Goal: Task Accomplishment & Management: Manage account settings

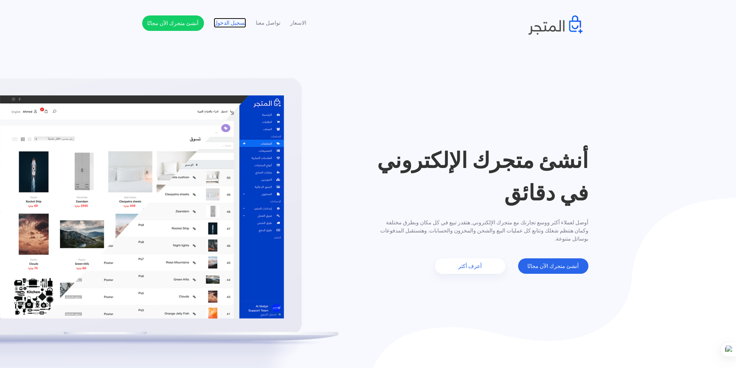
click at [234, 27] on link "تسجيل الدخول" at bounding box center [230, 23] width 32 height 8
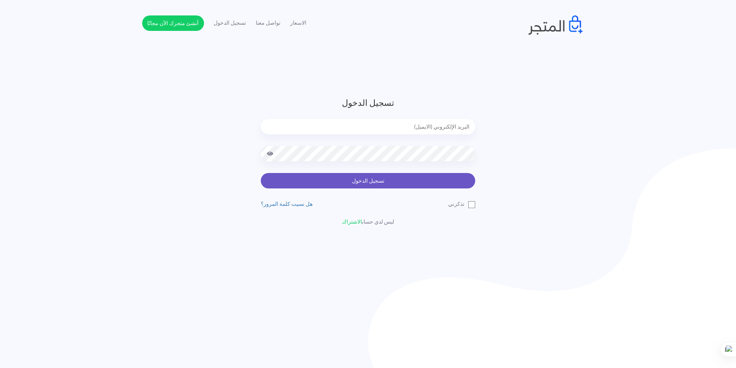
type input "xp.switch99@gmail.com"
click at [462, 185] on button "تسجيل الدخول" at bounding box center [368, 180] width 214 height 15
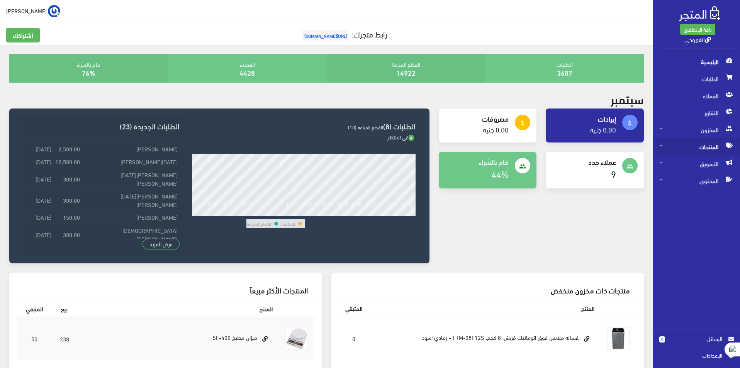
click at [713, 141] on span "المنتجات" at bounding box center [697, 146] width 75 height 17
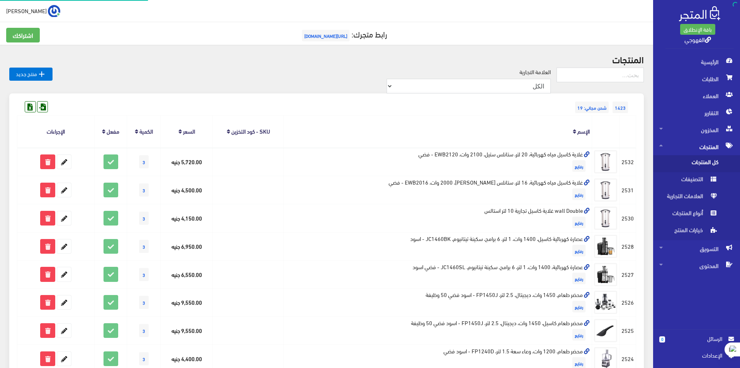
click at [708, 163] on span "كل المنتجات" at bounding box center [689, 163] width 59 height 17
click at [603, 78] on input "text" at bounding box center [600, 75] width 87 height 15
type input "2420"
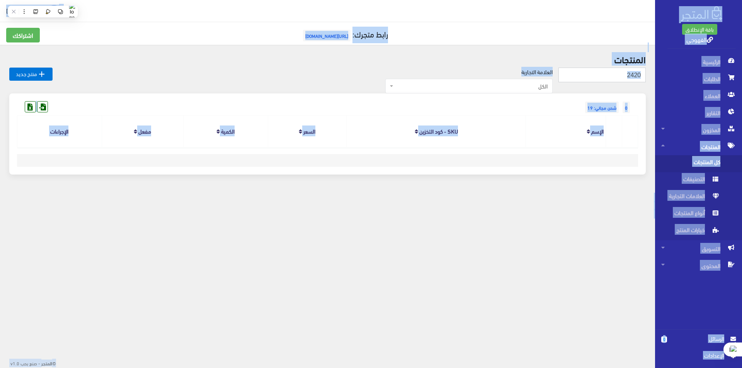
click at [603, 78] on input "2420" at bounding box center [601, 75] width 87 height 15
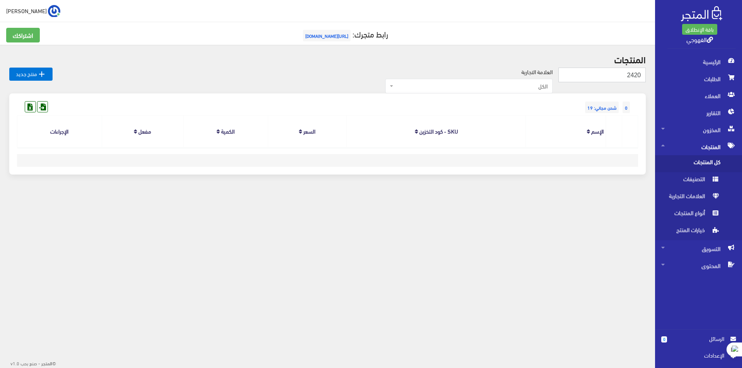
click at [603, 78] on input "2420" at bounding box center [601, 75] width 87 height 15
type input "2520"
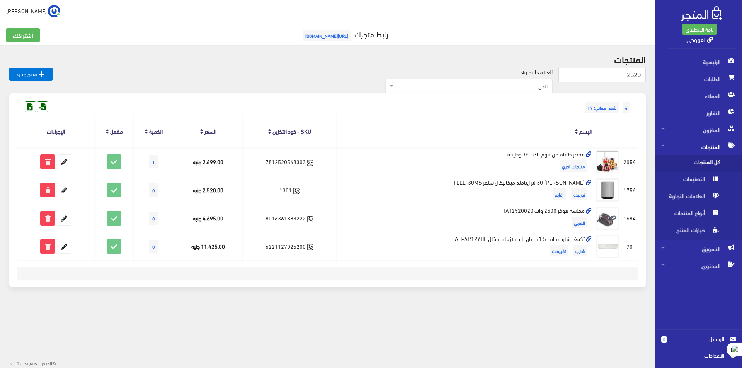
click at [279, 134] on link "SKU - كود التخزين" at bounding box center [291, 131] width 39 height 11
click at [274, 134] on link "SKU - كود التخزين" at bounding box center [292, 131] width 39 height 11
click at [713, 130] on span "المخزون" at bounding box center [698, 129] width 75 height 17
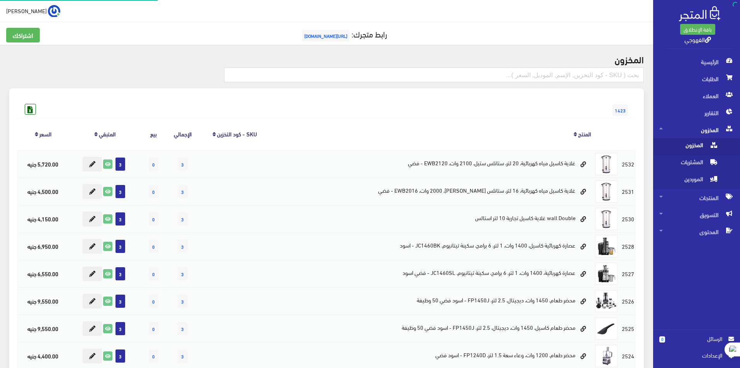
click at [710, 150] on span at bounding box center [714, 144] width 9 height 12
click at [608, 77] on input "text" at bounding box center [434, 75] width 420 height 15
type input "2520"
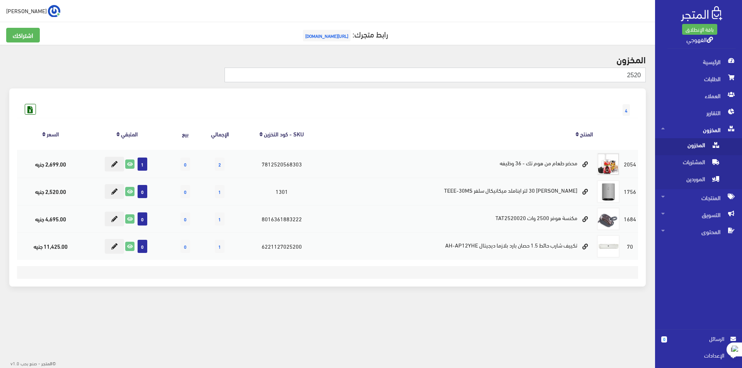
click at [632, 77] on input "2520" at bounding box center [435, 75] width 421 height 15
type input "]df"
click at [723, 201] on span "المنتجات" at bounding box center [698, 197] width 75 height 17
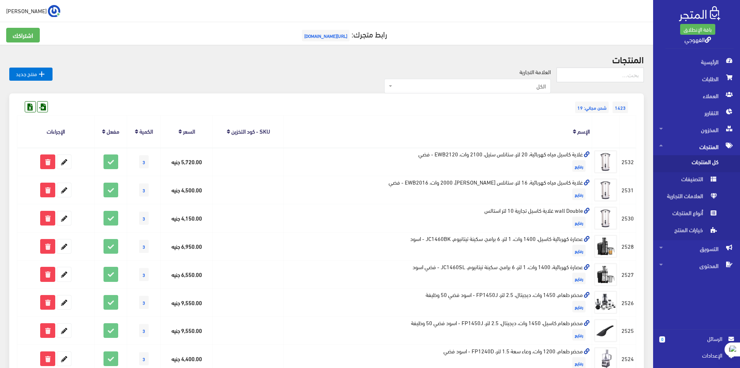
click at [704, 156] on span "كل المنتجات" at bounding box center [689, 163] width 59 height 17
click at [545, 91] on span "الكل" at bounding box center [468, 86] width 167 height 15
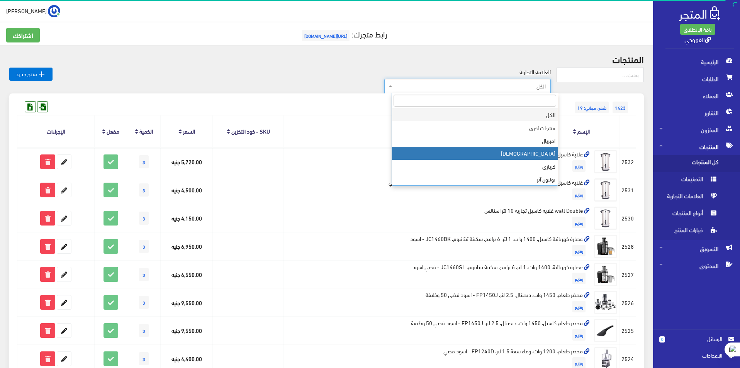
select select "https://account.almatjar.store/products?brand=31"
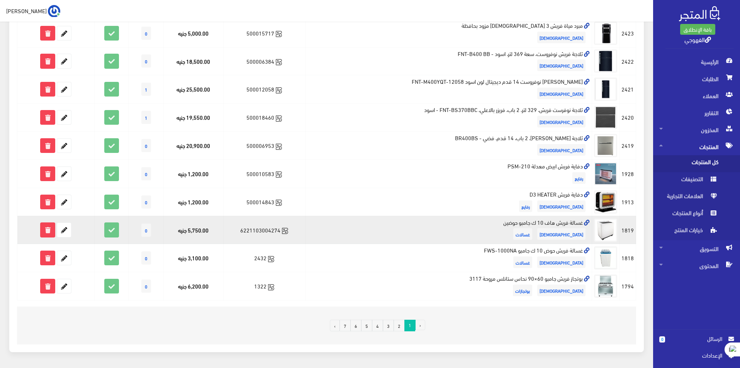
scroll to position [438, 0]
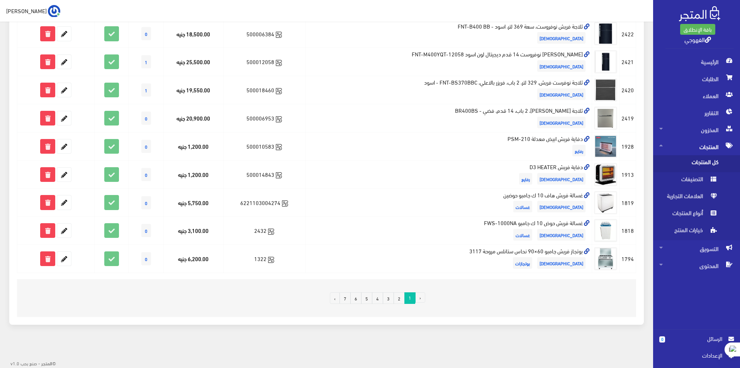
click at [397, 296] on link "2" at bounding box center [399, 299] width 11 height 12
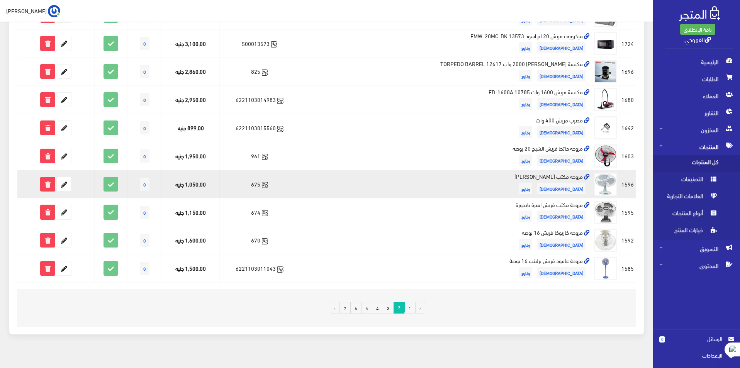
scroll to position [438, 0]
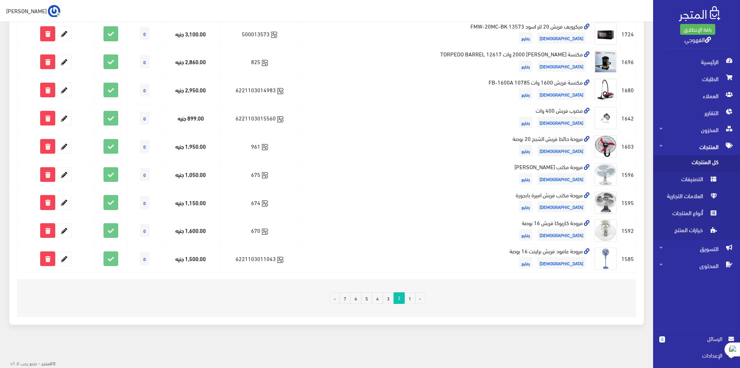
click at [392, 299] on link "3" at bounding box center [388, 299] width 11 height 12
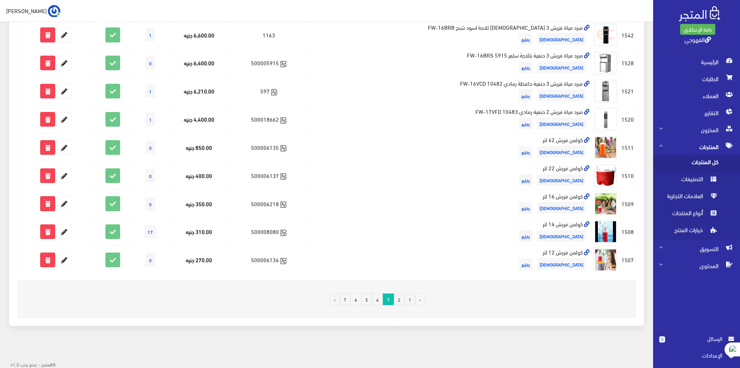
scroll to position [438, 0]
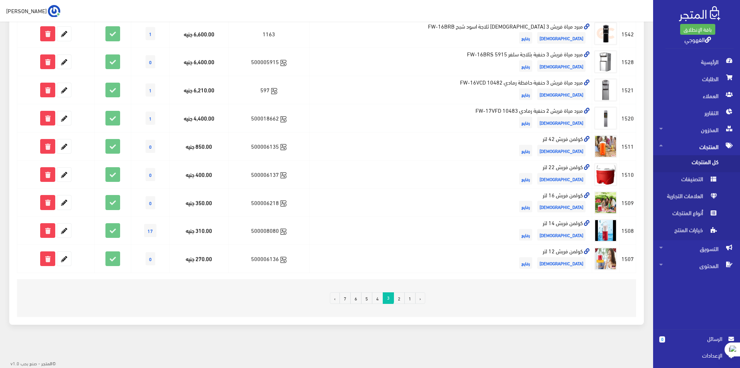
click at [376, 301] on link "4" at bounding box center [377, 299] width 11 height 12
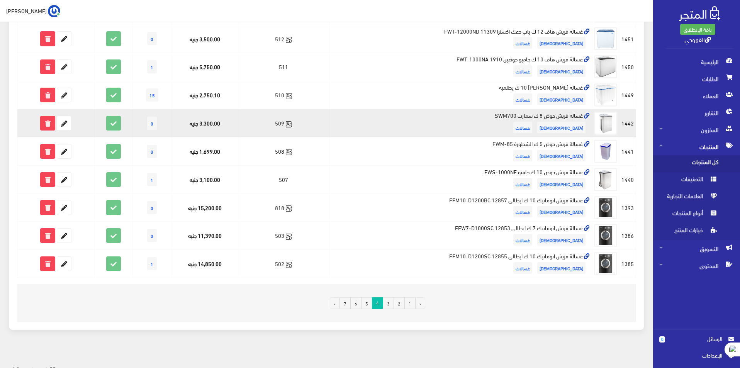
scroll to position [438, 0]
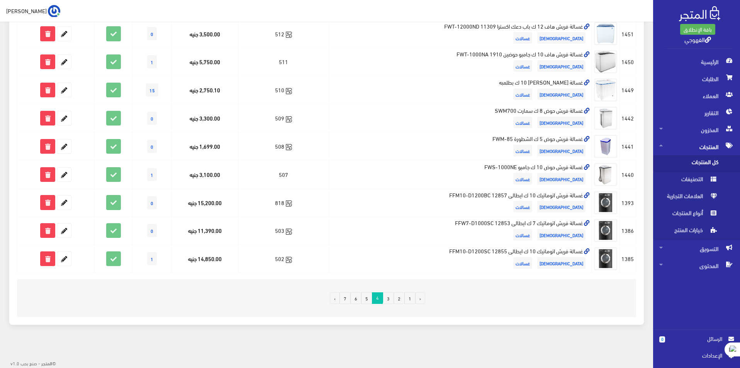
click at [365, 297] on link "5" at bounding box center [366, 299] width 11 height 12
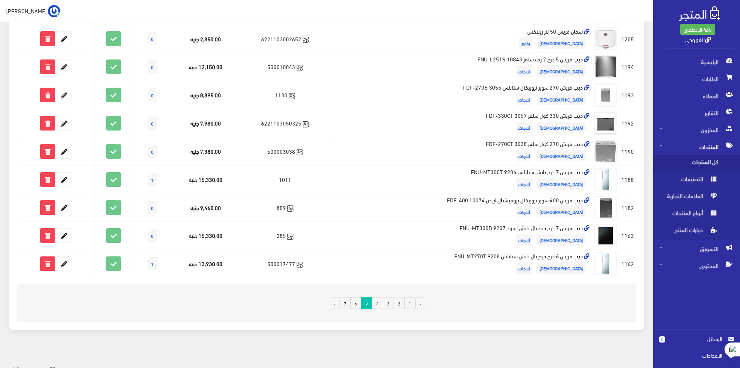
scroll to position [438, 0]
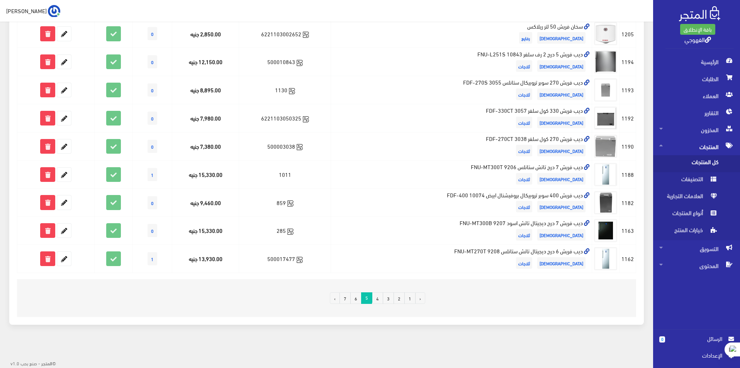
click at [356, 299] on link "6" at bounding box center [356, 299] width 11 height 12
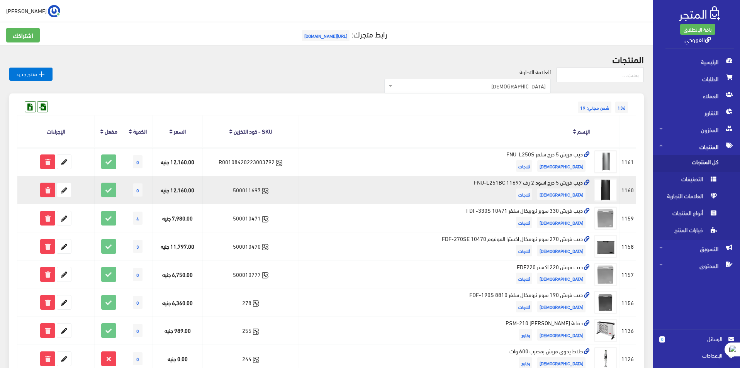
click at [560, 183] on td "ديب فريش 5 درج اسود 2 رف 11697 FNU-L251BC فريش ثلاجات" at bounding box center [445, 190] width 293 height 28
copy td "ديب فريش 5 درج اسود 2 رف 11697 FNU-L251BC"
click at [69, 191] on icon at bounding box center [64, 190] width 14 height 14
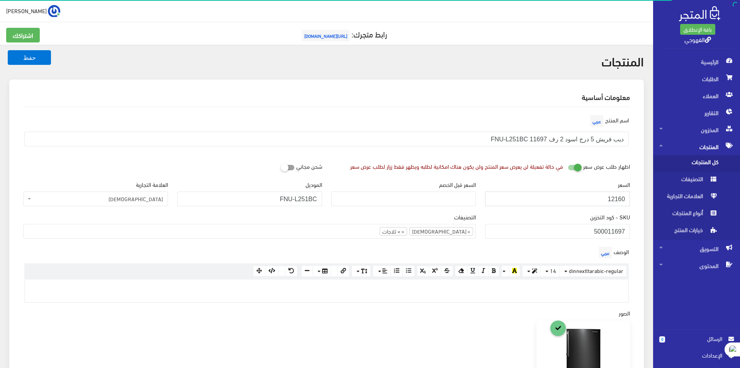
click at [593, 201] on input "12160" at bounding box center [557, 199] width 145 height 15
click at [594, 201] on input "12160" at bounding box center [557, 199] width 145 height 15
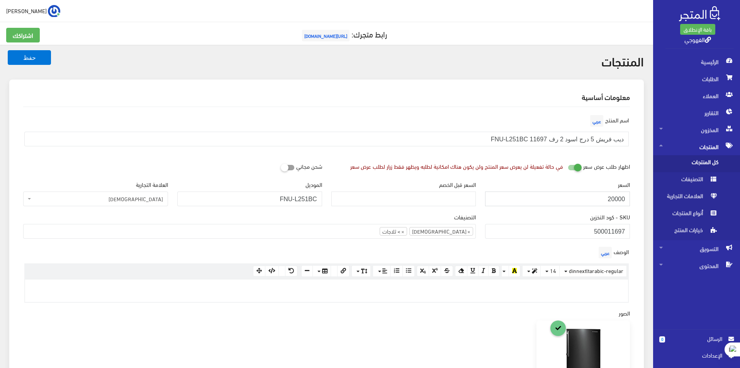
drag, startPoint x: 612, startPoint y: 200, endPoint x: 598, endPoint y: 200, distance: 13.9
click at [598, 200] on input "20000" at bounding box center [557, 199] width 145 height 15
type input "20000"
click at [31, 57] on button "حفظ" at bounding box center [29, 57] width 43 height 15
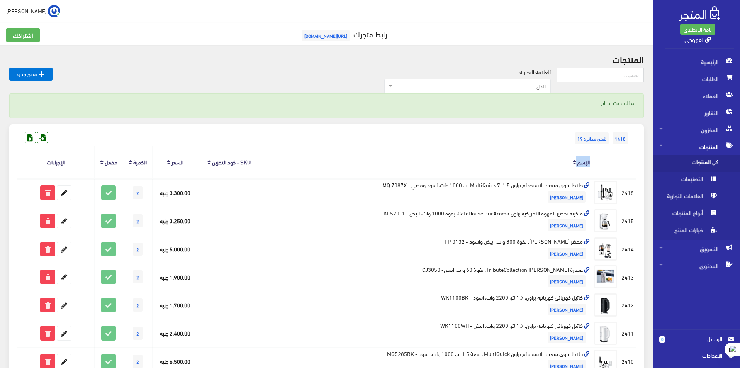
drag, startPoint x: 290, startPoint y: 157, endPoint x: 597, endPoint y: 164, distance: 307.3
click at [597, 164] on tr "المنتج [DEMOGRAPHIC_DATA] SKU - كود التخزين السعر الكمية مفعل الإجراءات" at bounding box center [326, 162] width 619 height 32
click at [602, 160] on th at bounding box center [605, 162] width 27 height 32
drag, startPoint x: 602, startPoint y: 161, endPoint x: 93, endPoint y: 163, distance: 508.6
click at [93, 163] on tr "المنتج [DEMOGRAPHIC_DATA] SKU - كود التخزين السعر الكمية مفعل الإجراءات" at bounding box center [326, 162] width 619 height 32
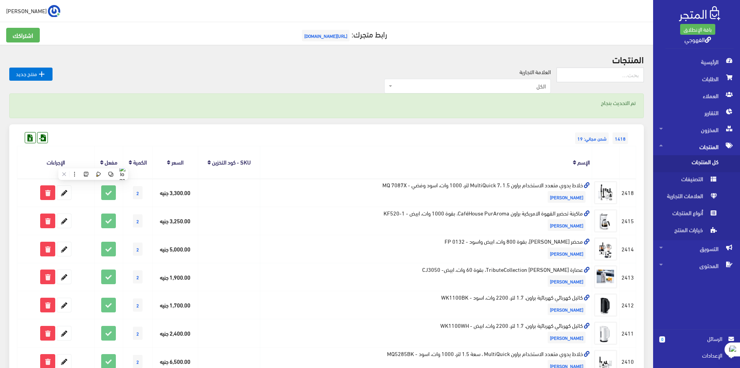
click at [538, 48] on div "اشتراكك رابط متجرك: [URL][DOMAIN_NAME]" at bounding box center [327, 40] width 650 height 24
drag, startPoint x: 634, startPoint y: 166, endPoint x: 46, endPoint y: 152, distance: 588.4
click at [46, 152] on tr "المنتج [DEMOGRAPHIC_DATA] SKU - كود التخزين السعر الكمية مفعل الإجراءات" at bounding box center [326, 162] width 619 height 32
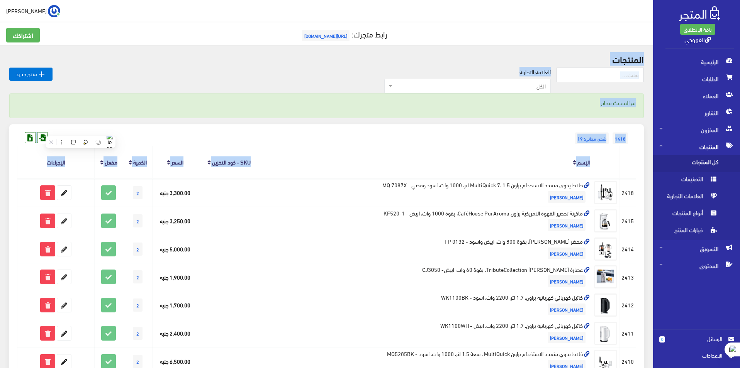
drag, startPoint x: 650, startPoint y: 59, endPoint x: 25, endPoint y: 171, distance: 635.4
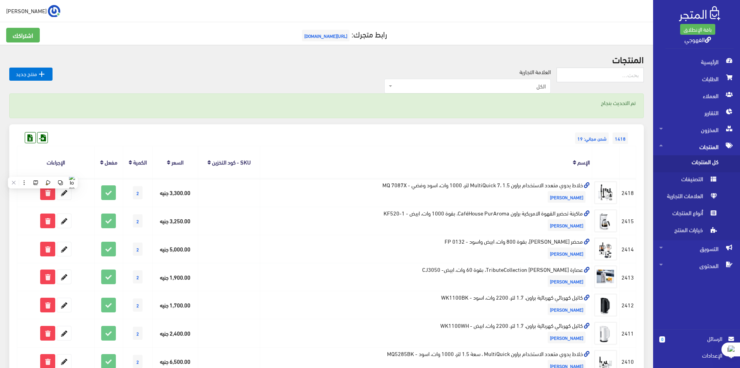
click at [159, 44] on div "اشتراكك رابط متجرك: https://www.alqahwaji.com" at bounding box center [327, 40] width 650 height 24
click at [536, 78] on div "العلامة التجارية الكل منتجات اخري امبريال فريش كريازي يونيون آير تورنيدو شارب L…" at bounding box center [305, 81] width 504 height 26
click at [536, 82] on span "الكل" at bounding box center [468, 86] width 167 height 15
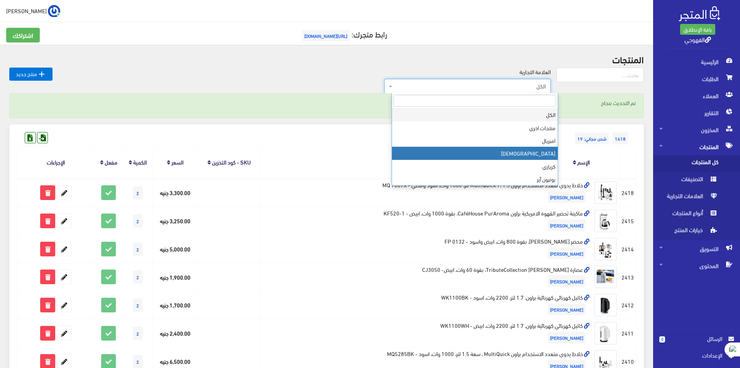
select select "https://account.almatjar.store/products?brand=31"
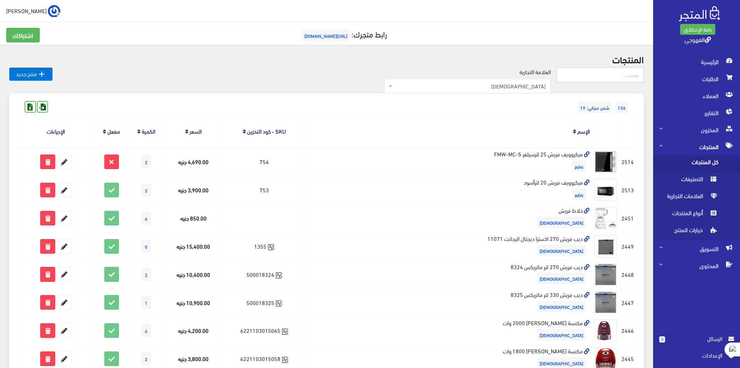
click at [584, 71] on input "text" at bounding box center [600, 75] width 87 height 15
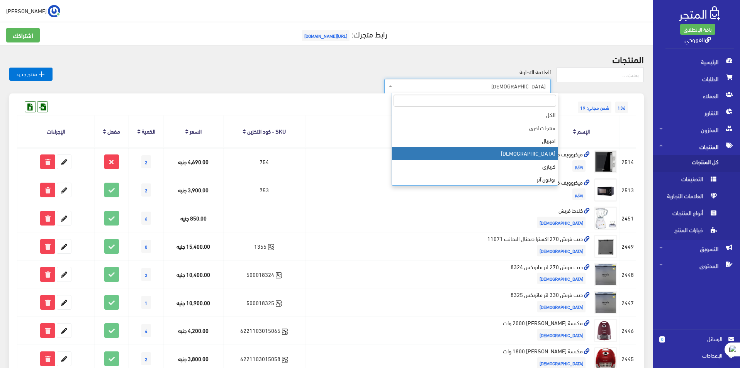
click at [529, 83] on span "[DEMOGRAPHIC_DATA]" at bounding box center [470, 86] width 152 height 8
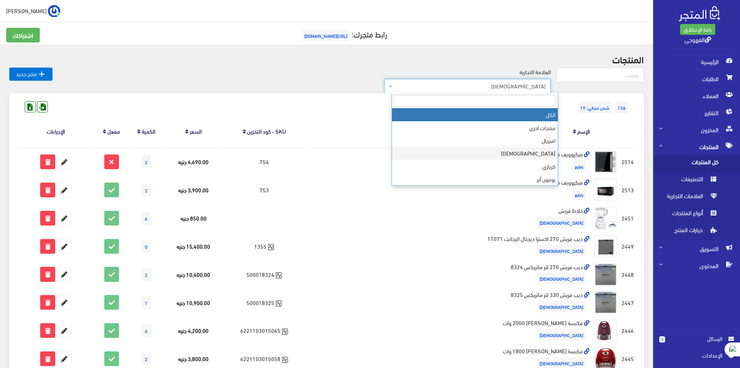
click at [574, 98] on div "136 شحن مجاني: 19" at bounding box center [327, 100] width 620 height 12
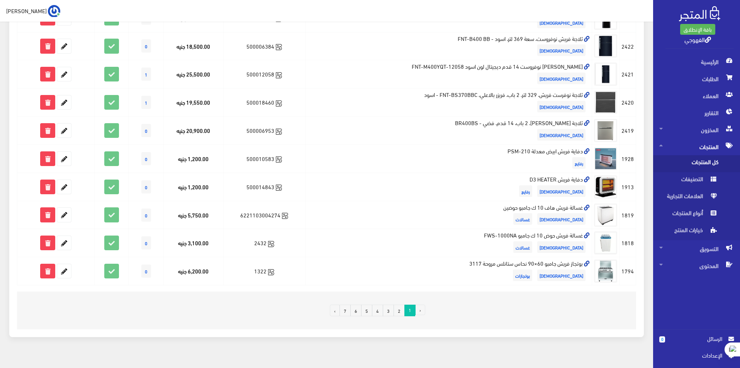
scroll to position [438, 0]
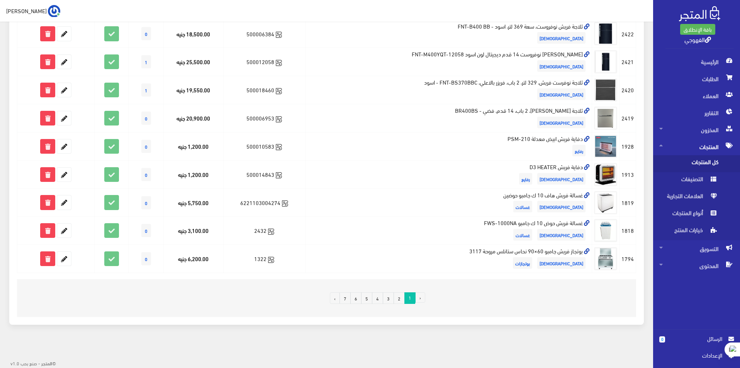
click at [376, 301] on link "4" at bounding box center [377, 299] width 11 height 12
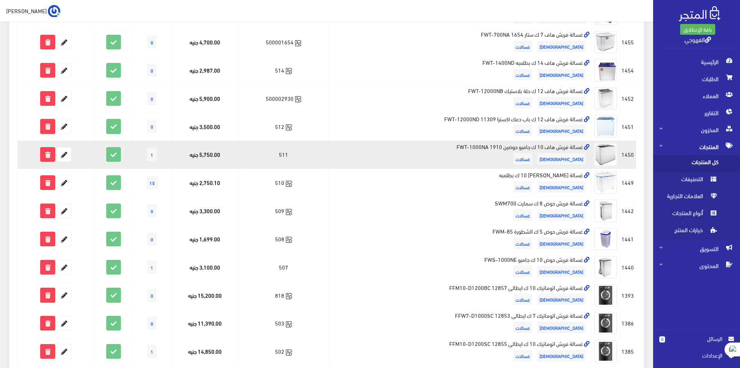
scroll to position [438, 0]
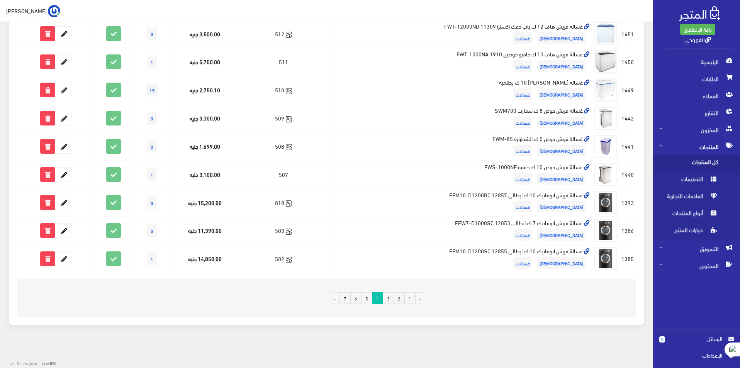
click at [371, 295] on link "5" at bounding box center [366, 299] width 11 height 12
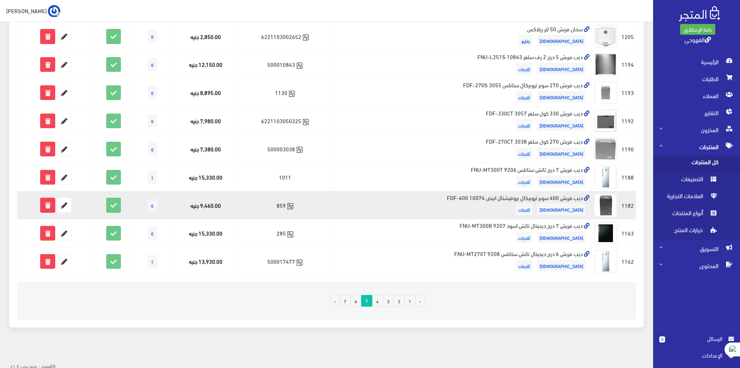
scroll to position [438, 0]
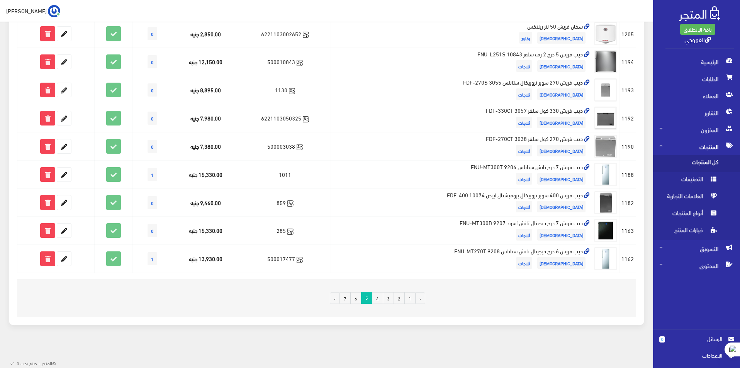
click at [357, 302] on link "6" at bounding box center [356, 299] width 11 height 12
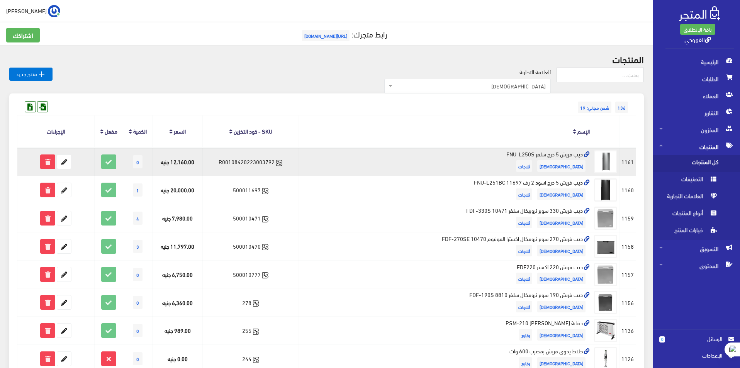
click at [542, 155] on td "ديب فريش 5 درج سلفر FNU-L250S فريش ثلاجات" at bounding box center [445, 162] width 293 height 28
copy td "ديب فريش 5 درج سلفر FNU-L250S"
click at [63, 167] on icon at bounding box center [64, 162] width 14 height 14
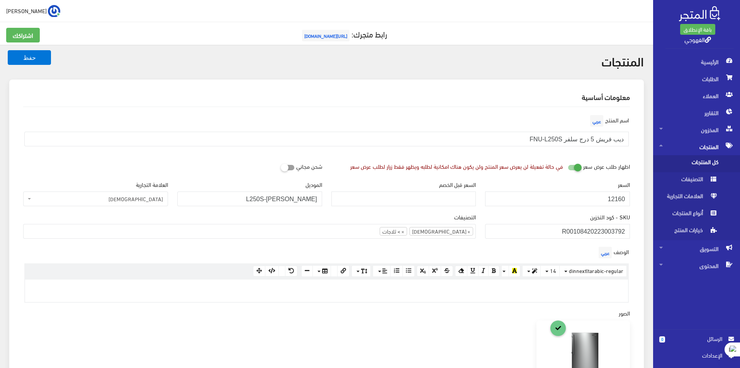
click at [595, 188] on div "السعر 12160" at bounding box center [557, 193] width 145 height 26
click at [605, 195] on input "12160" at bounding box center [557, 199] width 145 height 15
paste input "20553"
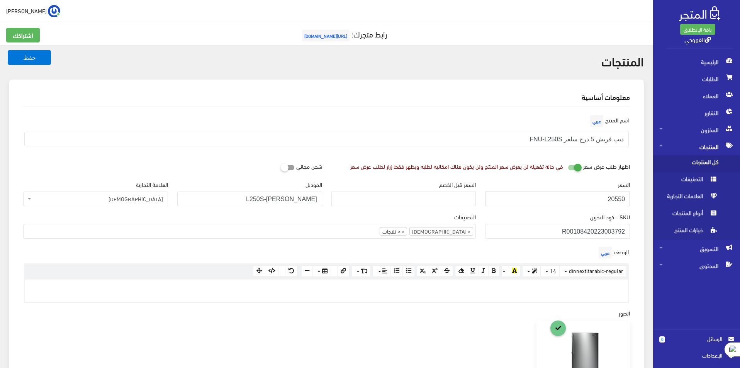
type input "20550"
click at [8, 50] on button "حفظ" at bounding box center [29, 57] width 43 height 15
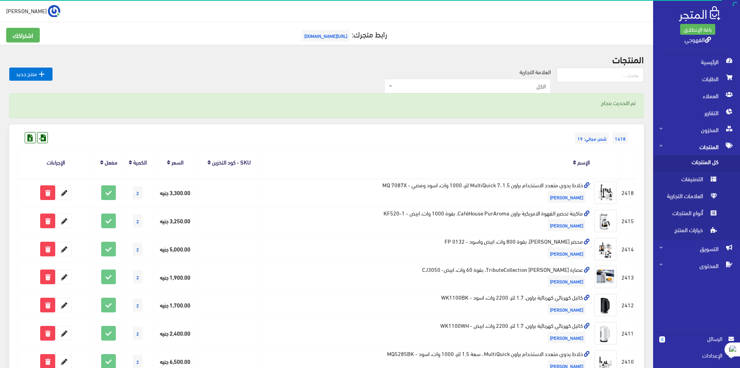
click at [532, 75] on label "العلامة التجارية" at bounding box center [535, 72] width 31 height 9
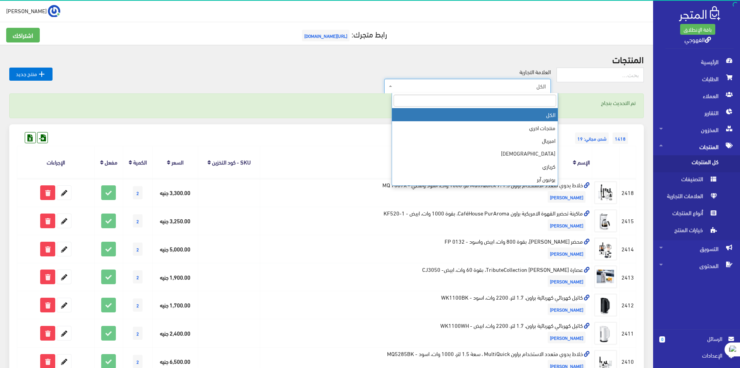
click at [533, 82] on span "الكل" at bounding box center [470, 86] width 152 height 8
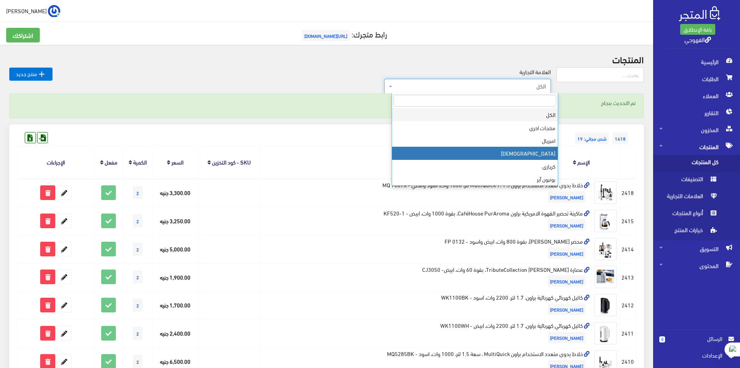
select select "[URL][DOMAIN_NAME]"
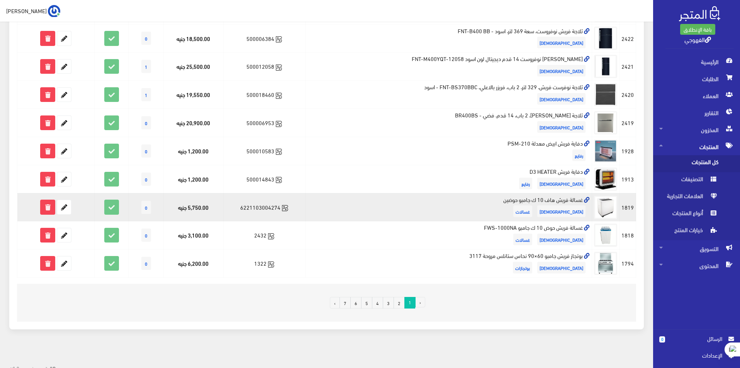
scroll to position [438, 0]
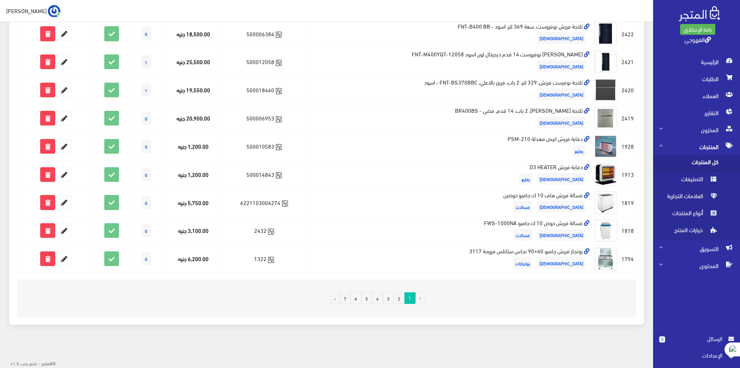
click at [379, 296] on link "4" at bounding box center [377, 299] width 11 height 12
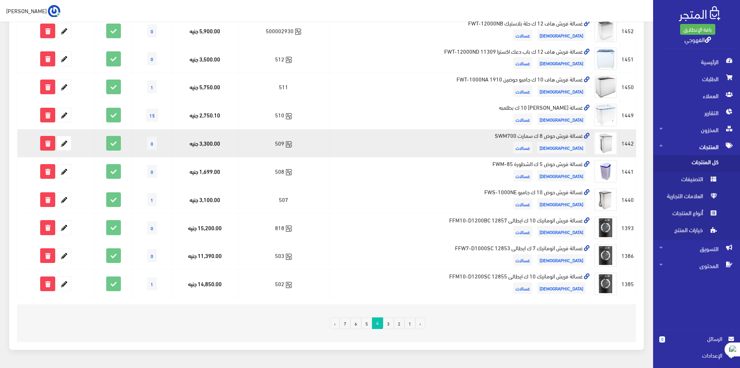
scroll to position [438, 0]
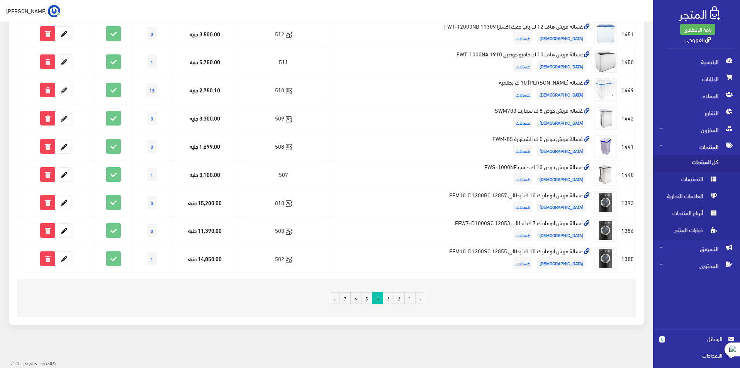
click at [367, 301] on link "5" at bounding box center [366, 299] width 11 height 12
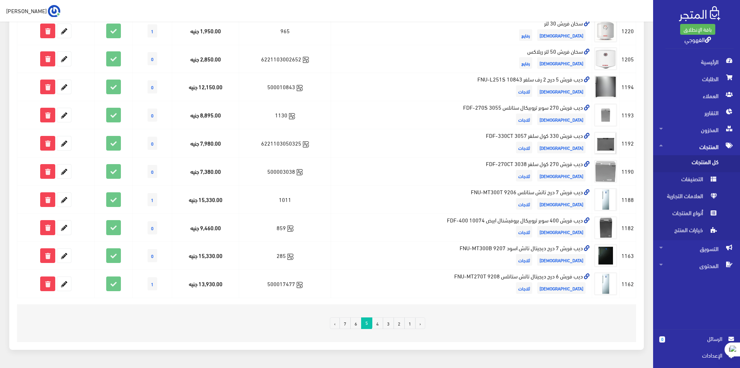
scroll to position [438, 0]
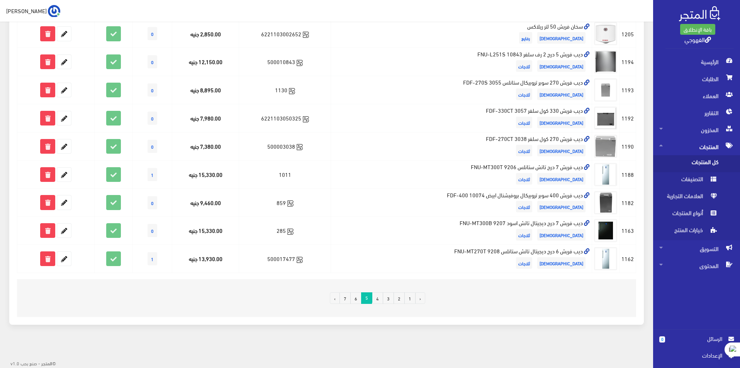
click at [362, 299] on link "6" at bounding box center [356, 299] width 11 height 12
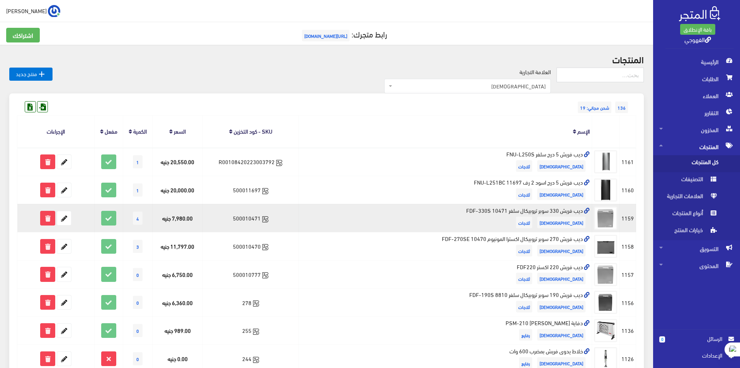
click at [564, 212] on td "ديب فريش 330 سوبر تروبيكال سلفر 10471 FDF-330S فريش ثلاجات" at bounding box center [445, 218] width 293 height 28
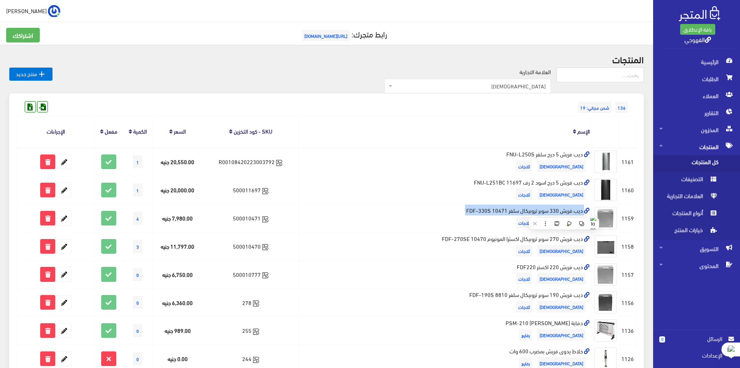
copy td "ديب فريش 330 سوبر تروبيكال سلفر 10471 FDF-330S"
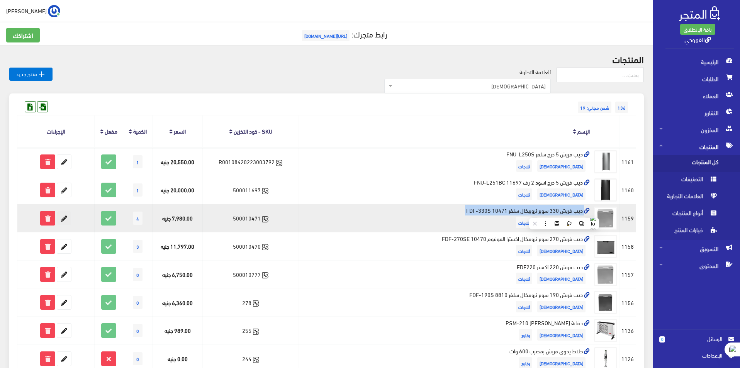
click at [65, 219] on icon at bounding box center [64, 218] width 14 height 14
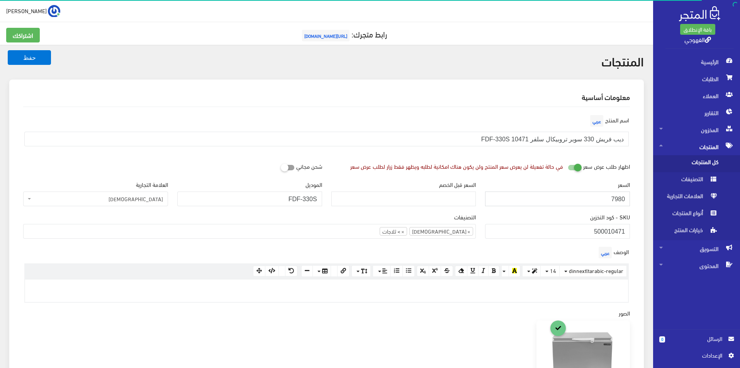
click at [594, 198] on input "7980" at bounding box center [557, 199] width 145 height 15
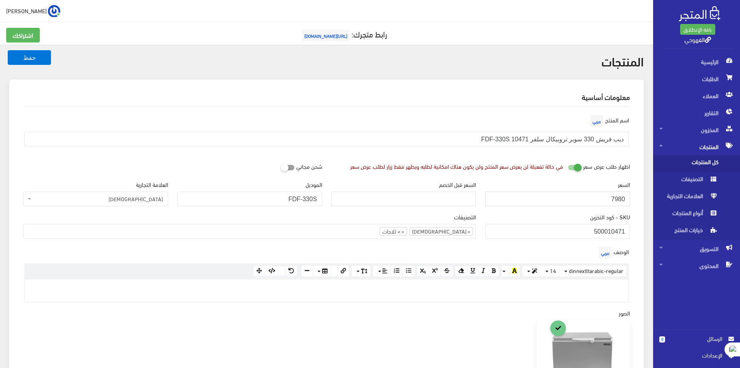
paste input "16755"
type input "16755"
click at [8, 50] on button "حفظ" at bounding box center [29, 57] width 43 height 15
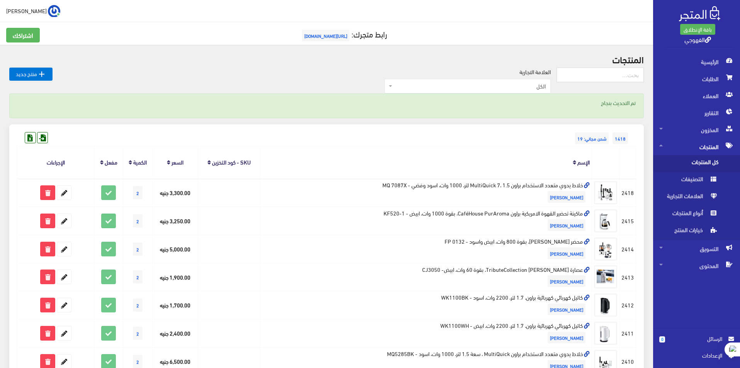
click at [546, 84] on span "الكل" at bounding box center [470, 86] width 152 height 8
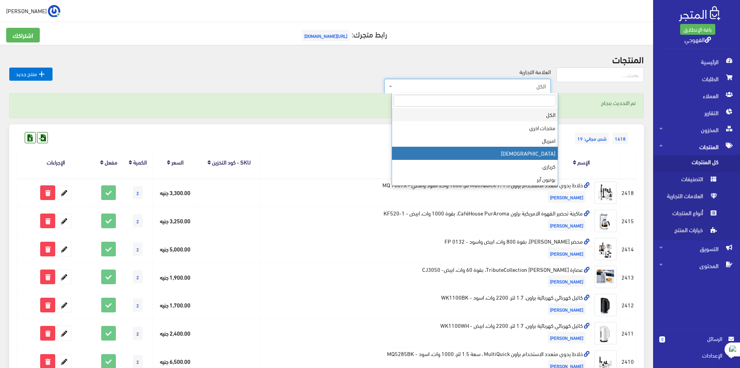
select select "https://account.almatjar.store/products?brand=31"
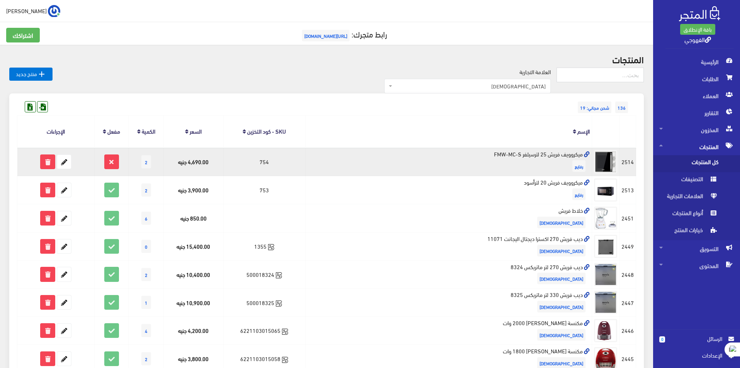
click at [541, 155] on td "ميكروويف فريش 25 لترسيلفر FMW-MC-S رفايع" at bounding box center [448, 162] width 287 height 28
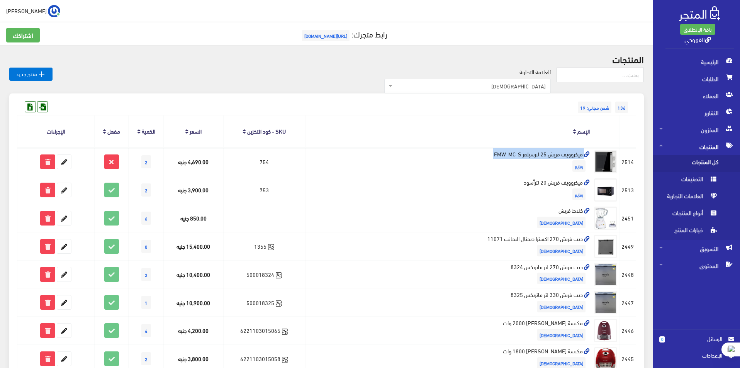
copy td "ميكروويف فريش 25 لترسيلفر FMW-MC-S"
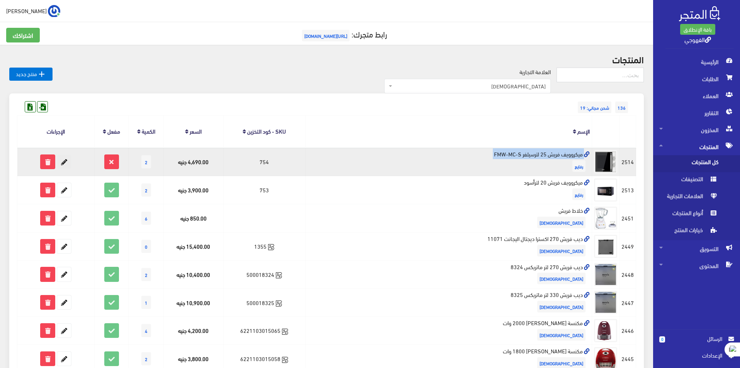
click at [71, 165] on icon at bounding box center [64, 162] width 14 height 14
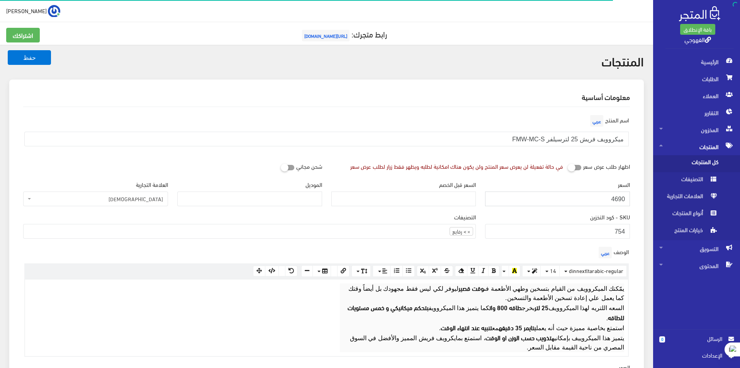
click at [576, 200] on input "4690" at bounding box center [557, 199] width 145 height 15
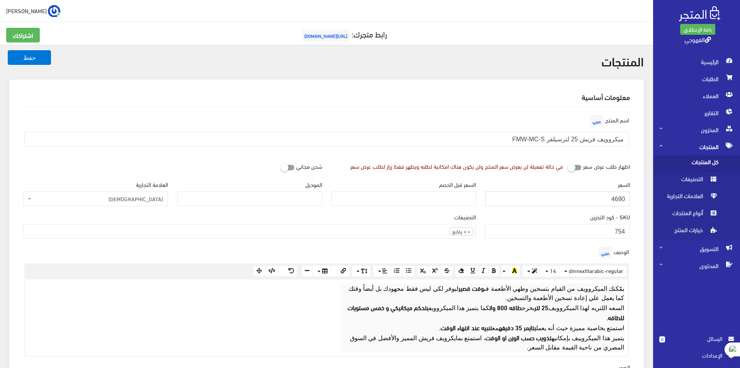
click at [576, 200] on input "4690" at bounding box center [557, 199] width 145 height 15
paste input "6385"
type input "6385"
click at [8, 50] on button "حفظ" at bounding box center [29, 57] width 43 height 15
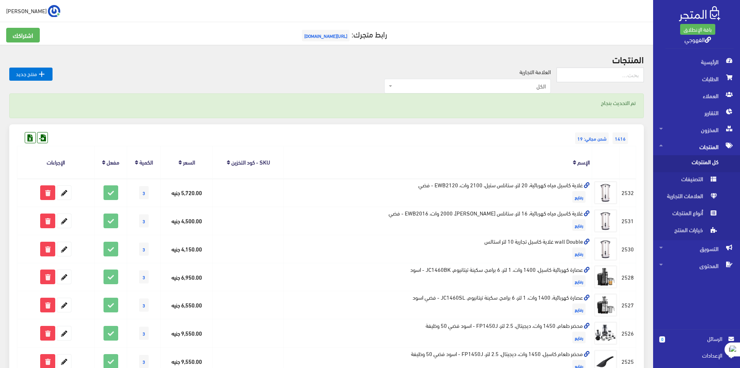
click at [507, 84] on span "الكل" at bounding box center [470, 86] width 152 height 8
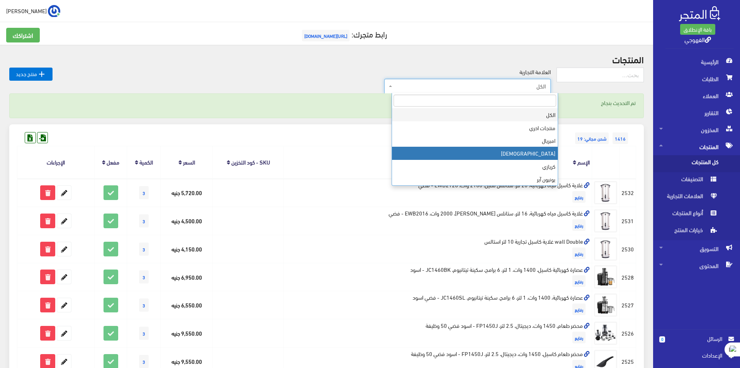
select select "[URL][DOMAIN_NAME]"
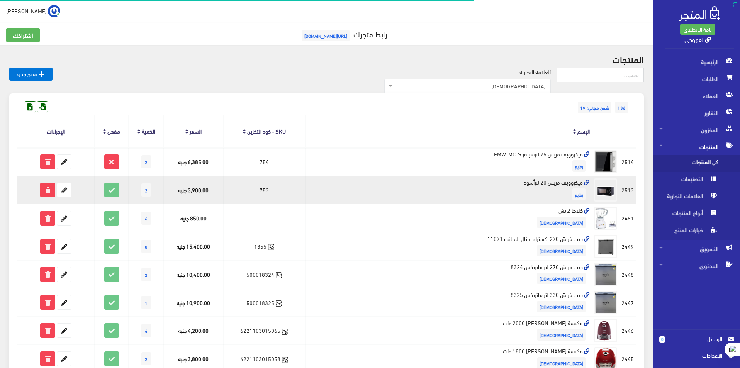
click at [568, 183] on td "ميكروويف فريش 20 لترأسود رفايع" at bounding box center [448, 190] width 287 height 28
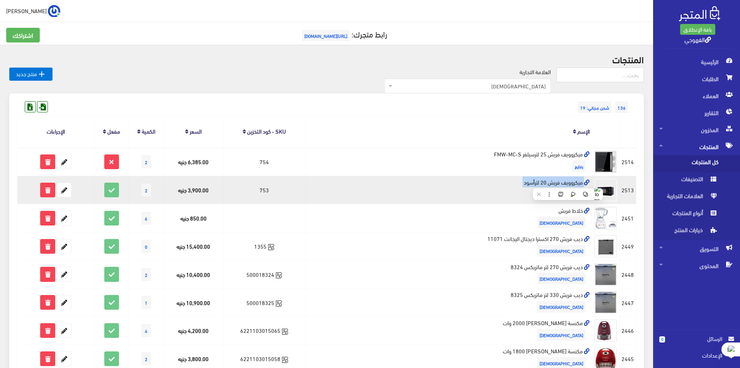
copy td "ميكروويف فريش 20 لترأسود"
click at [57, 189] on icon at bounding box center [64, 190] width 14 height 14
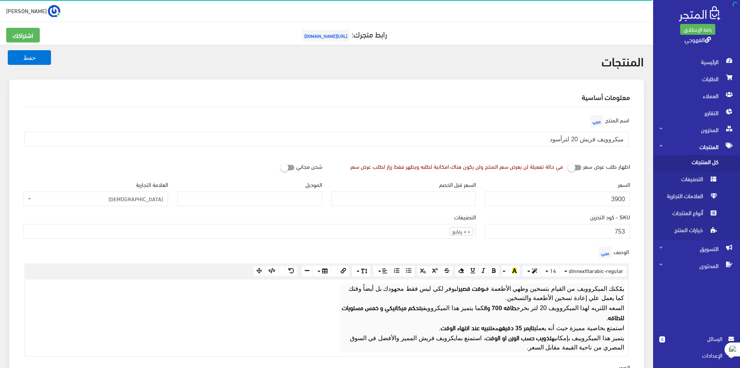
click at [593, 201] on input "3900" at bounding box center [557, 199] width 145 height 15
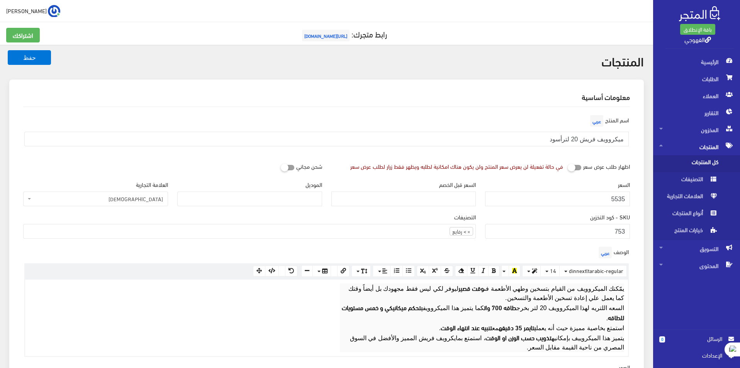
type input "5535"
click at [8, 50] on button "حفظ" at bounding box center [29, 57] width 43 height 15
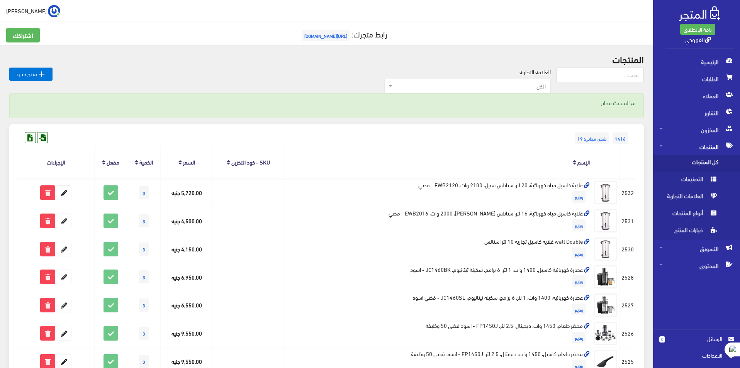
click at [517, 90] on span "الكل" at bounding box center [470, 86] width 152 height 8
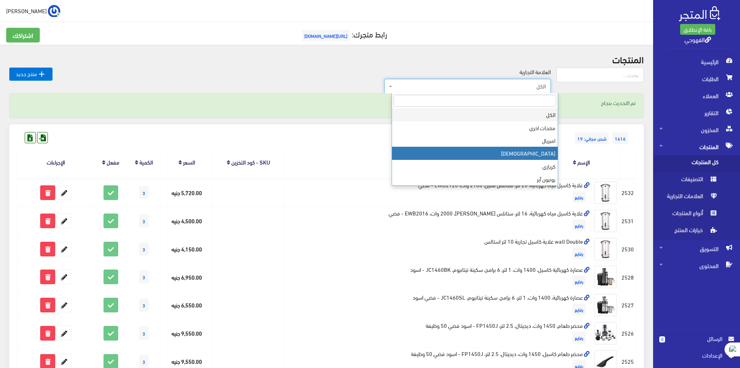
select select "https://account.almatjar.store/products?brand=31"
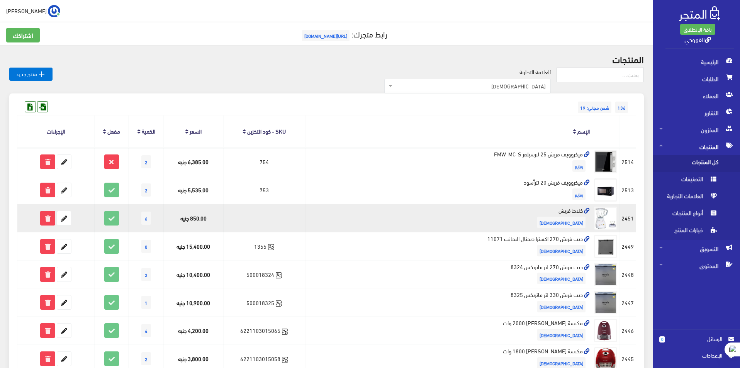
click at [573, 215] on td "خلاط فريش [DEMOGRAPHIC_DATA]" at bounding box center [448, 218] width 287 height 28
click at [573, 212] on td "خلاط فريش فريش" at bounding box center [448, 218] width 287 height 28
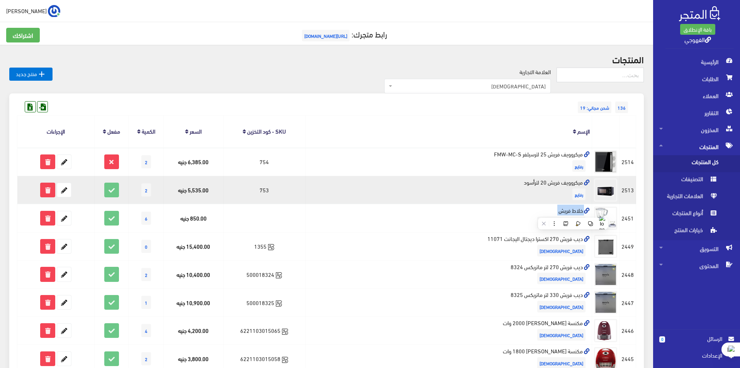
copy td "خلاط فريش"
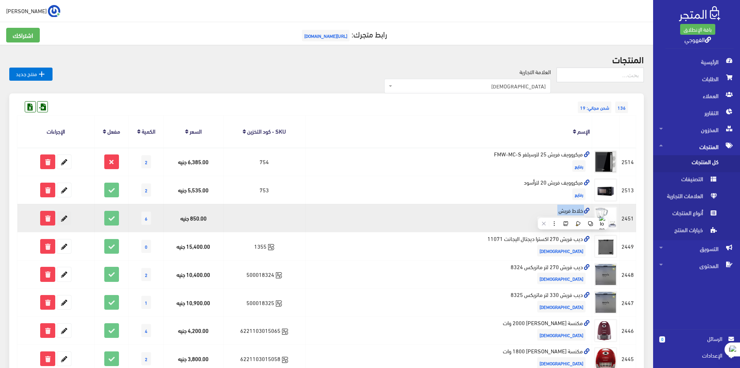
click at [69, 220] on icon at bounding box center [64, 218] width 14 height 14
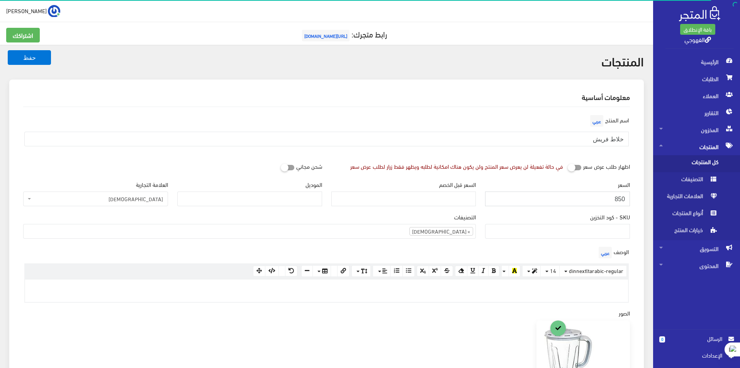
click at [584, 203] on input "850" at bounding box center [557, 199] width 145 height 15
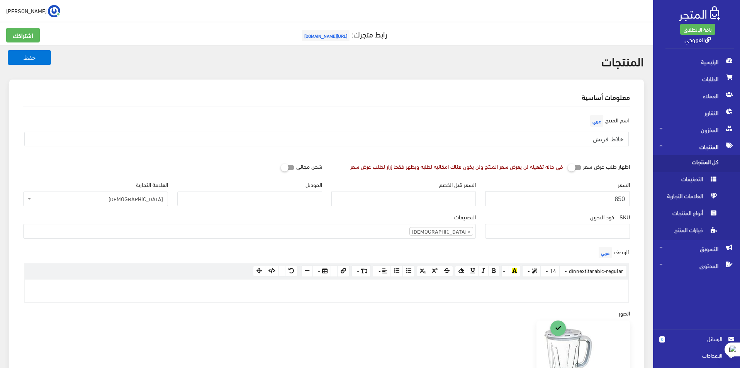
click at [584, 203] on input "850" at bounding box center [557, 199] width 145 height 15
paste input "118"
type input "900"
click at [8, 50] on button "حفظ" at bounding box center [29, 57] width 43 height 15
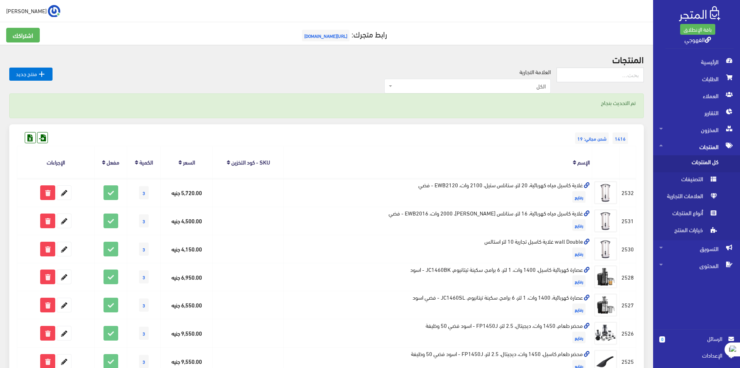
click at [502, 88] on span "الكل" at bounding box center [470, 86] width 152 height 8
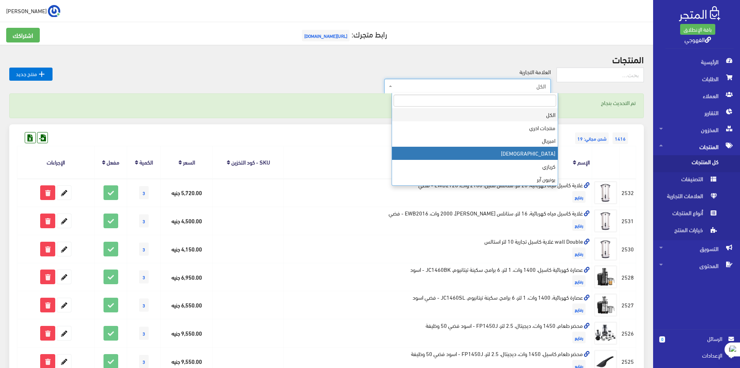
select select "[URL][DOMAIN_NAME]"
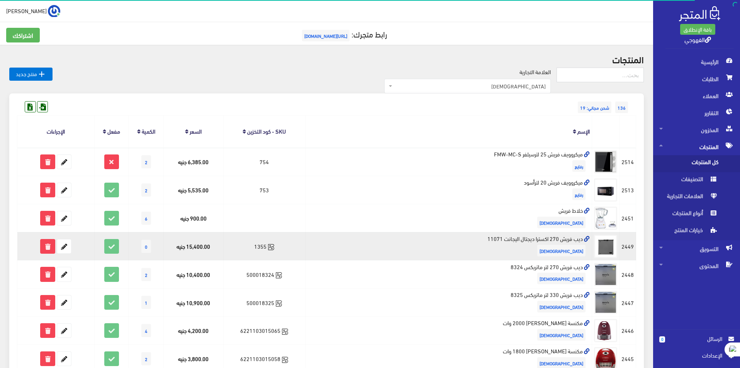
click at [552, 240] on td "ديب فريش 270 اكسترا ديجتال اليجانت 11071 [DEMOGRAPHIC_DATA]" at bounding box center [448, 246] width 287 height 28
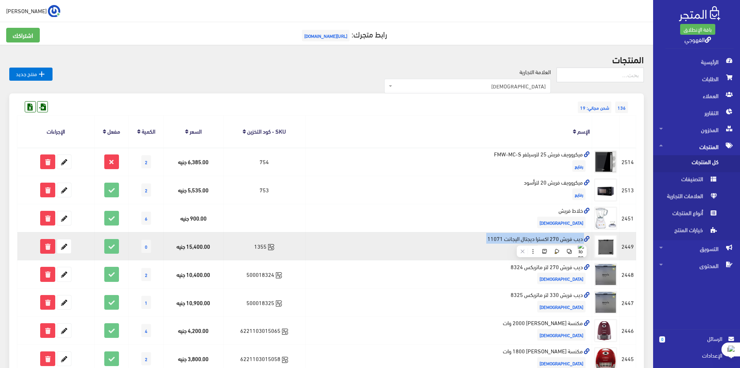
copy td "ديب فريش 270 اكسترا ديجتال اليجانت 11071"
click at [61, 247] on icon at bounding box center [64, 247] width 14 height 14
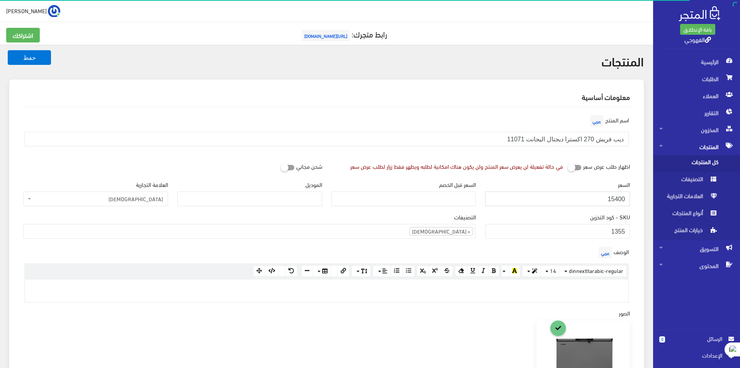
click at [584, 199] on input "15400" at bounding box center [557, 199] width 145 height 15
paste input "477"
type input "14770"
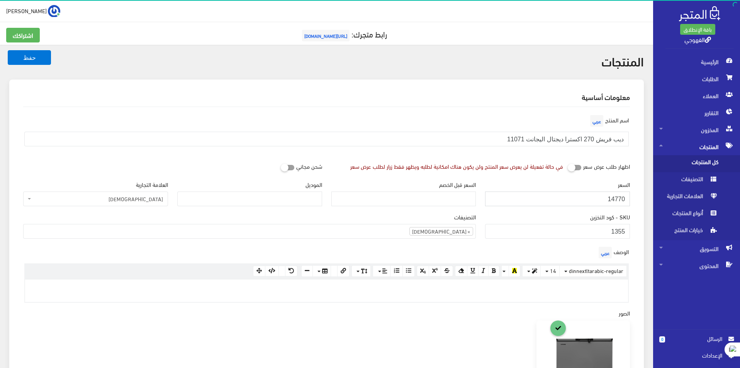
click at [8, 50] on button "حفظ" at bounding box center [29, 57] width 43 height 15
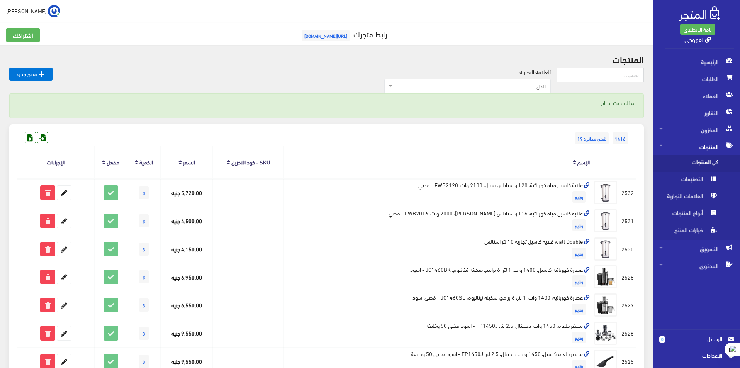
click at [507, 90] on span "الكل" at bounding box center [468, 86] width 167 height 15
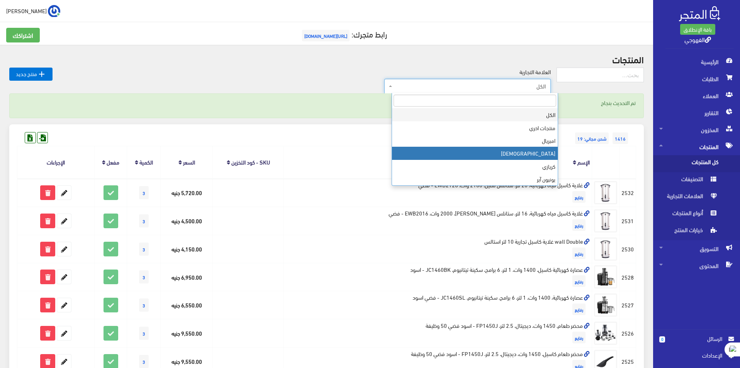
select select "[URL][DOMAIN_NAME]"
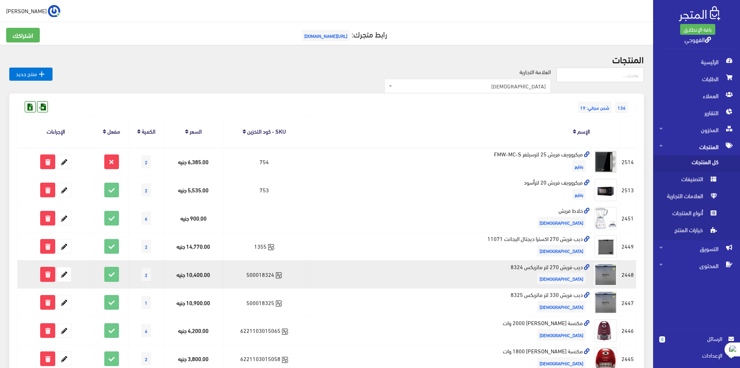
click at [568, 269] on td "ديب فريش 270 لتر ماتريكس 8324 فريش" at bounding box center [448, 274] width 287 height 28
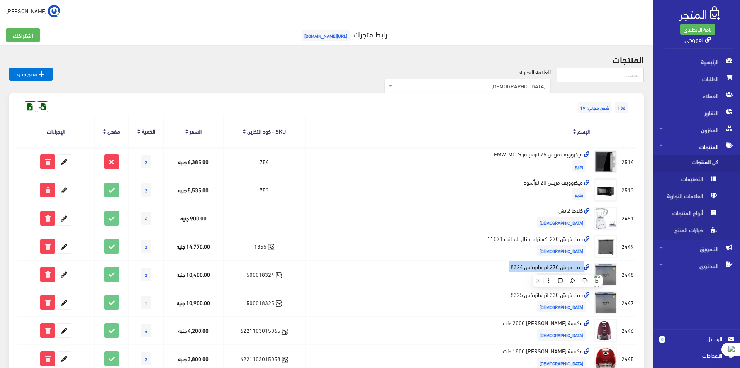
copy td "ديب فريش 270 لتر ماتريكس 8324"
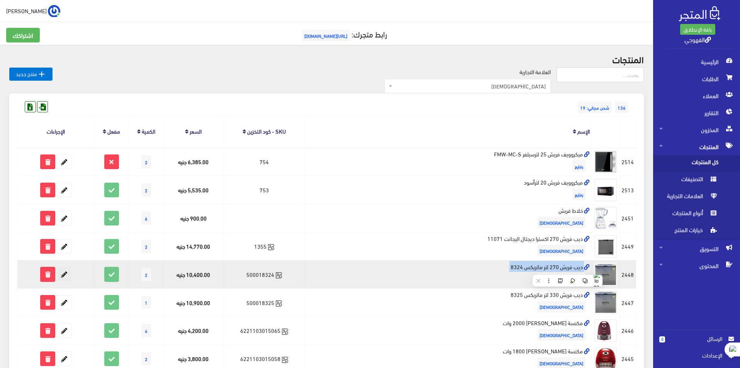
click at [63, 270] on icon at bounding box center [64, 274] width 14 height 14
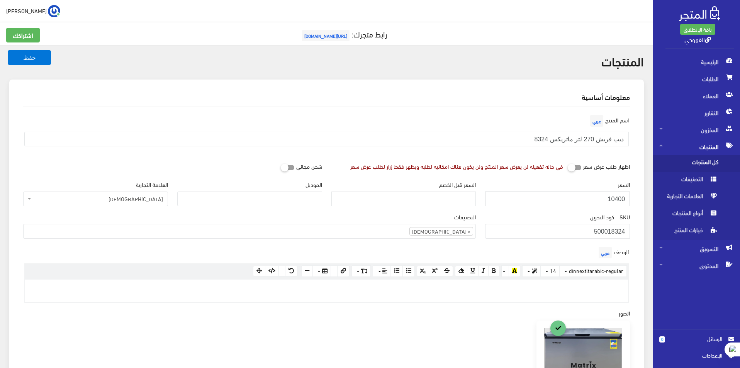
click at [618, 201] on input "10400" at bounding box center [557, 199] width 145 height 15
paste input "3335"
type input "13335"
click at [35, 61] on button "حفظ" at bounding box center [29, 57] width 43 height 15
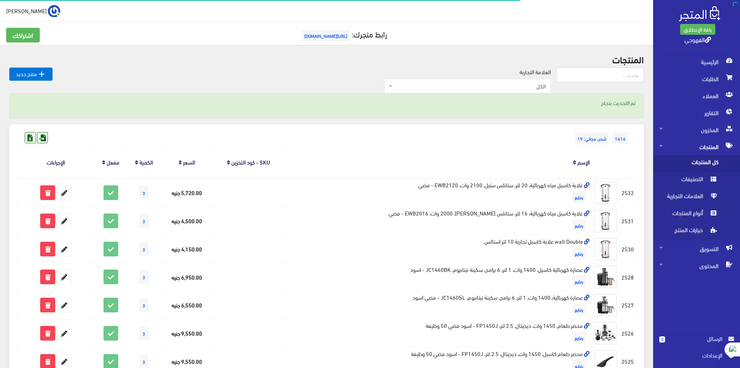
click at [437, 87] on span "الكل" at bounding box center [470, 86] width 152 height 8
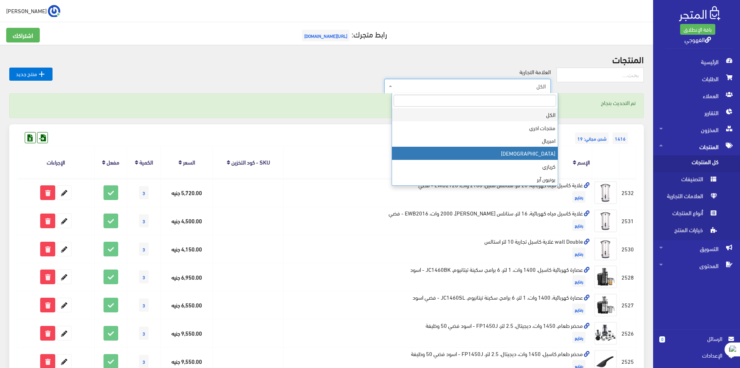
select select "[URL][DOMAIN_NAME]"
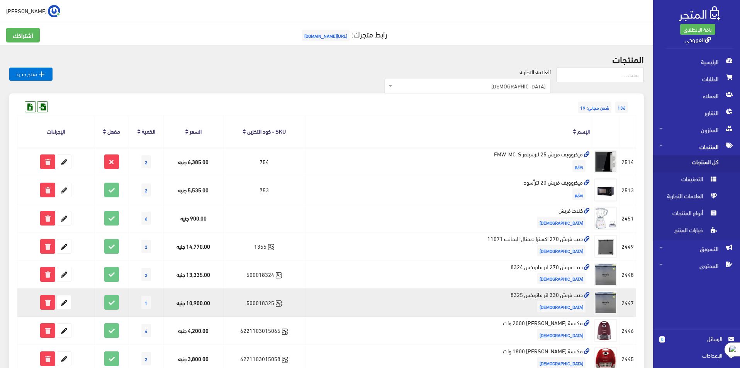
click at [553, 296] on td "ديب فريش 330 لتر ماتريكس 8325 [DEMOGRAPHIC_DATA]" at bounding box center [448, 303] width 287 height 28
click at [553, 297] on td "ديب فريش 330 لتر ماتريكس 8325 [DEMOGRAPHIC_DATA]" at bounding box center [448, 303] width 287 height 28
copy td "ديب فريش 330 لتر ماتريكس 8325"
click at [69, 302] on icon at bounding box center [64, 303] width 14 height 14
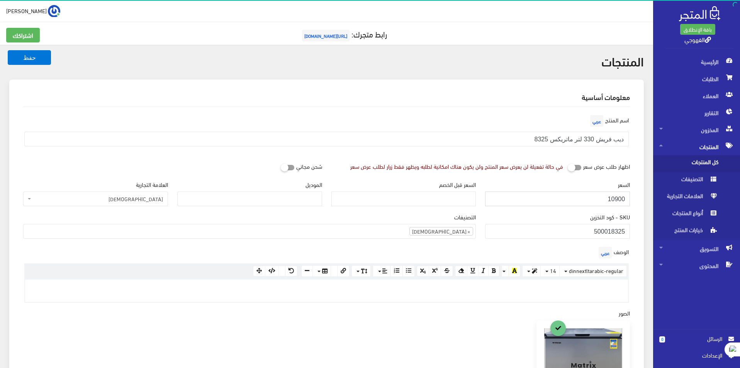
click at [611, 196] on input "10900" at bounding box center [557, 199] width 145 height 15
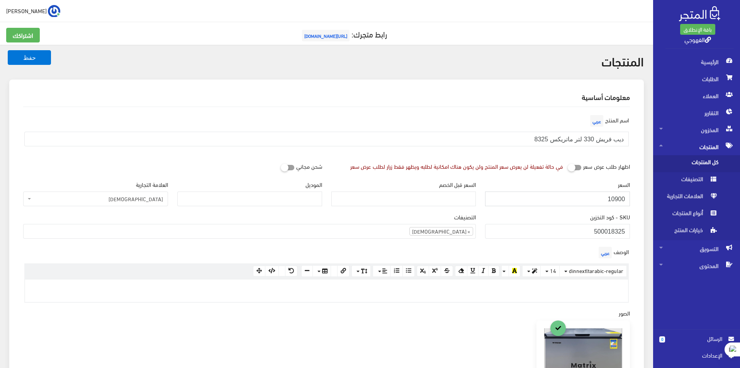
click at [611, 196] on input "10900" at bounding box center [557, 199] width 145 height 15
paste input "10900"
paste input "6755"
type input "16755"
click at [33, 54] on button "حفظ" at bounding box center [29, 57] width 43 height 15
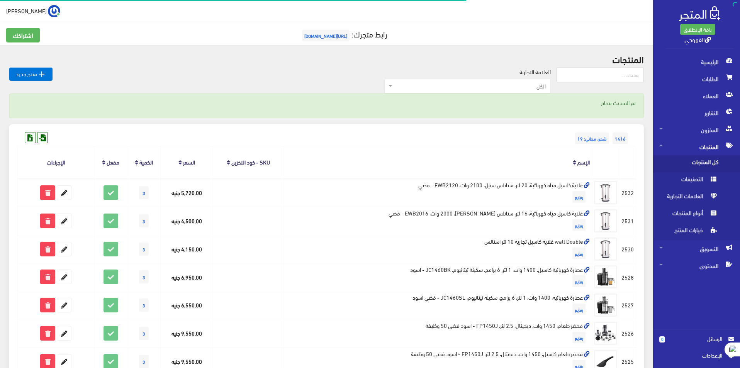
click at [511, 84] on span "الكل" at bounding box center [470, 86] width 152 height 8
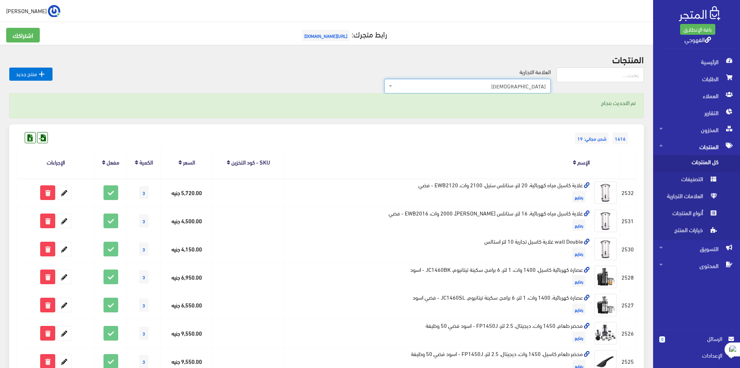
select select "https://account.almatjar.store/products?brand=31"
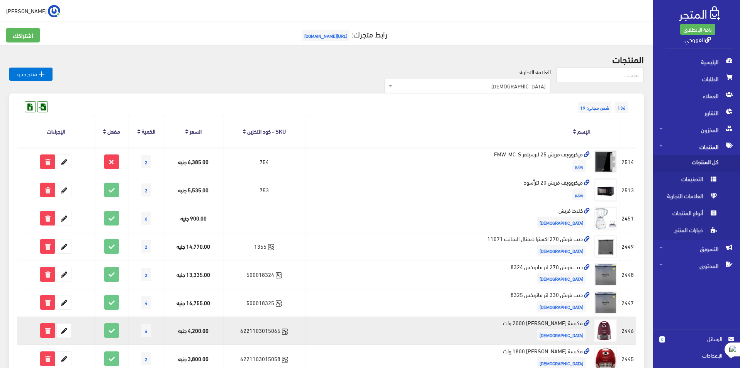
click at [575, 325] on td "مكنسة فريش ماجيك 2000 وات فريش" at bounding box center [448, 331] width 287 height 28
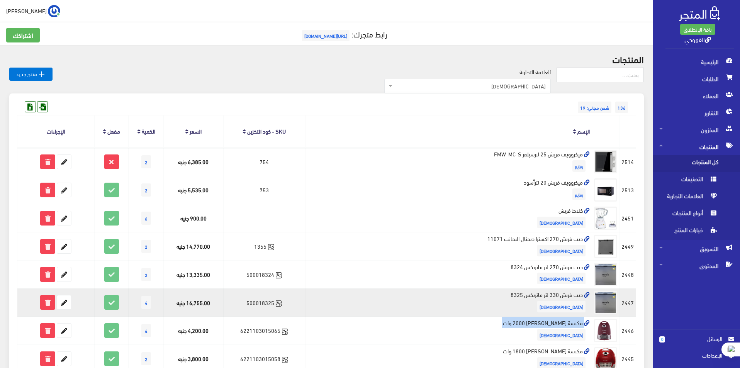
copy td "مكنسة [PERSON_NAME] 2000 وات"
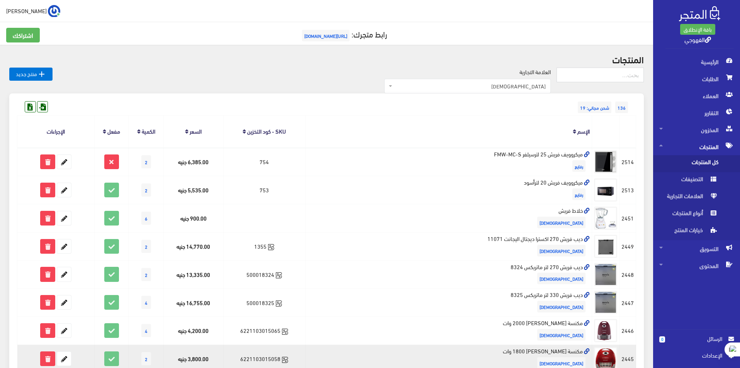
click at [568, 352] on td "مكنسة فريش فولكانو 1800 وات فريش" at bounding box center [448, 359] width 287 height 28
click at [567, 352] on td "مكنسة فريش فولكانو 1800 وات فريش" at bounding box center [448, 359] width 287 height 28
copy td "مكنسة فريش فولكانو 1800 وات"
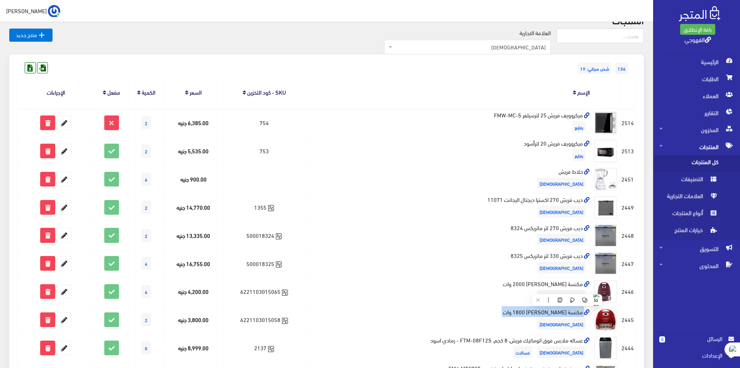
scroll to position [116, 0]
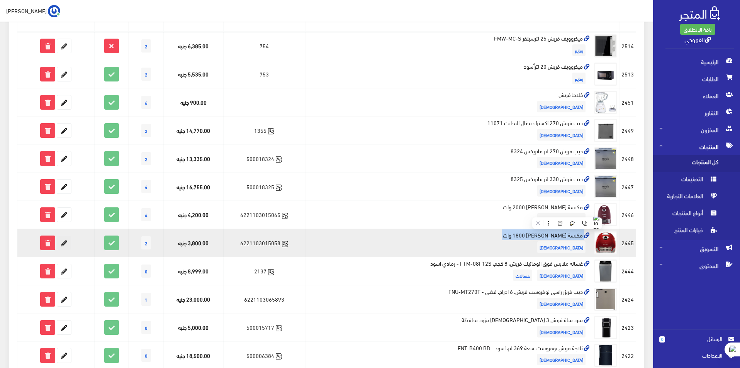
click at [61, 247] on icon at bounding box center [64, 243] width 14 height 14
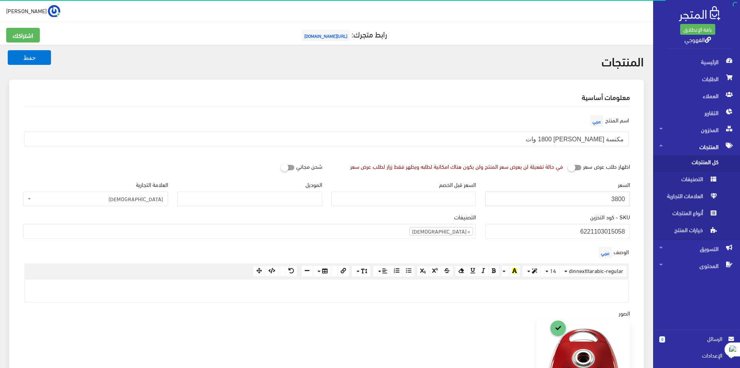
click at [565, 200] on input "3800" at bounding box center [557, 199] width 145 height 15
click at [564, 201] on input "3800" at bounding box center [557, 199] width 145 height 15
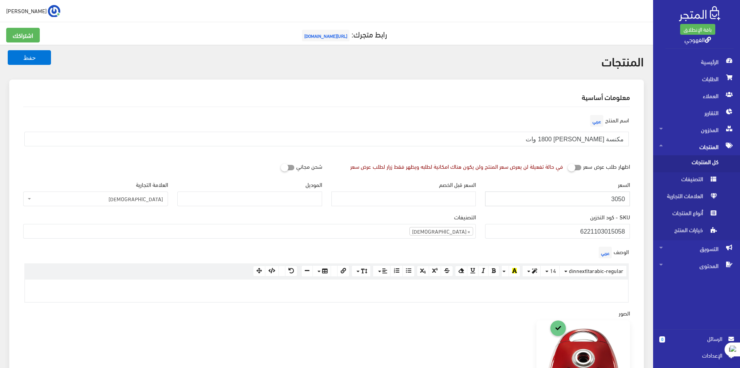
type input "3050"
click at [8, 50] on button "حفظ" at bounding box center [29, 57] width 43 height 15
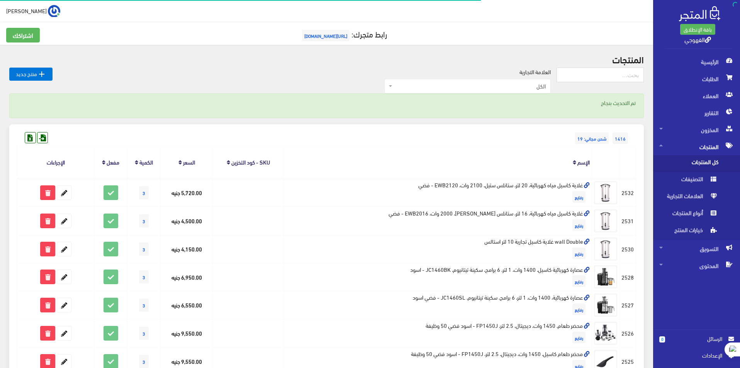
click at [519, 89] on span "الكل" at bounding box center [470, 86] width 152 height 8
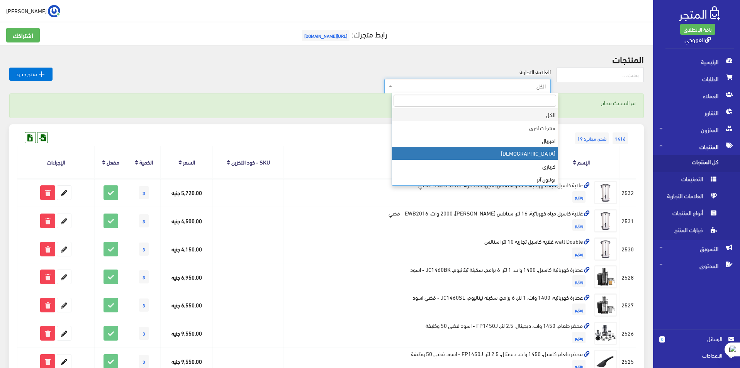
select select "https://account.almatjar.store/products?brand=31"
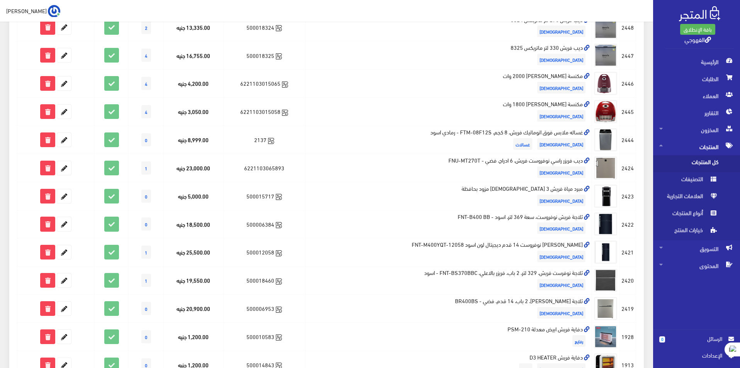
scroll to position [263, 0]
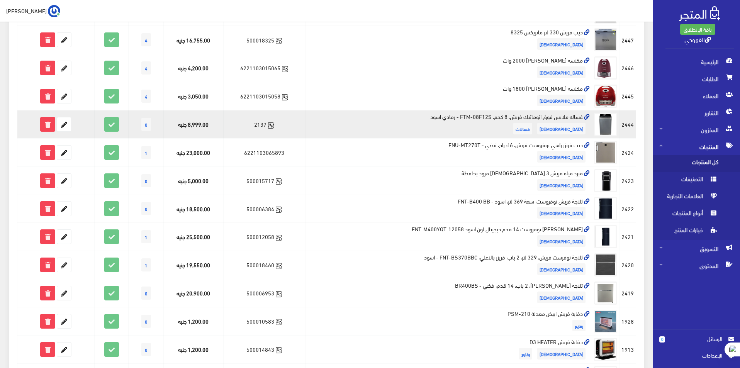
click at [530, 115] on td "غساله ملابس فوق اتوماتيك فريش، 8 كجم، FTM-08F12S - رمادي اسود فريش غسالات" at bounding box center [448, 125] width 287 height 28
copy td "غساله ملابس فوق اتوماتيك فريش، 8 كجم، FTM-08F12S - رمادي اسود"
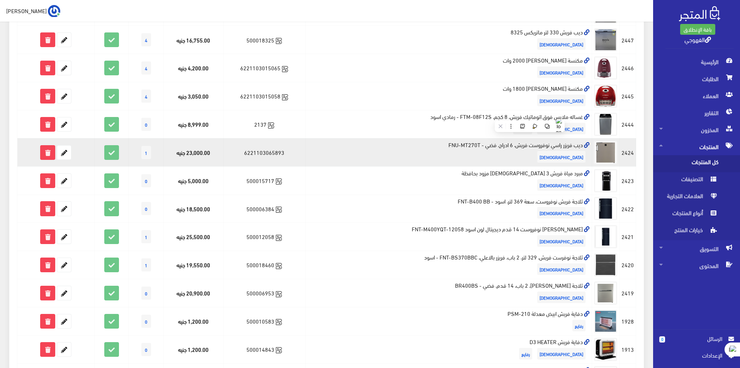
click at [484, 147] on td "ديب فريزر راسي نوفروست فريش، 6 ادراج، فضي - FNU-MT270T فريش" at bounding box center [448, 152] width 287 height 28
copy td "ديب فريزر راسي نوفروست فريش، 6 ادراج، فضي - FNU-MT270T"
click at [58, 152] on icon at bounding box center [64, 153] width 14 height 14
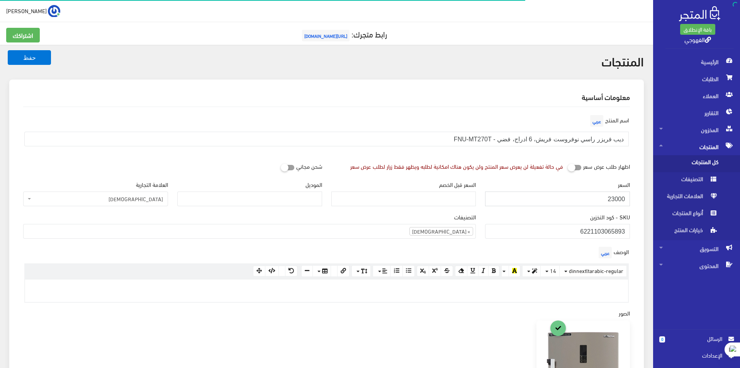
click at [600, 198] on input "23000" at bounding box center [557, 199] width 145 height 15
paste input "2865"
type input "22865"
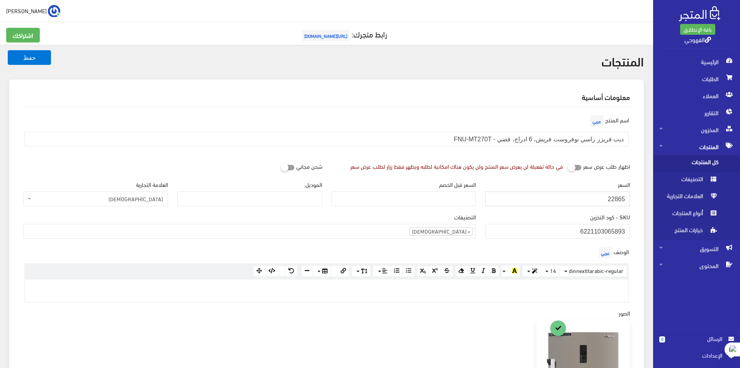
click at [8, 50] on button "حفظ" at bounding box center [29, 57] width 43 height 15
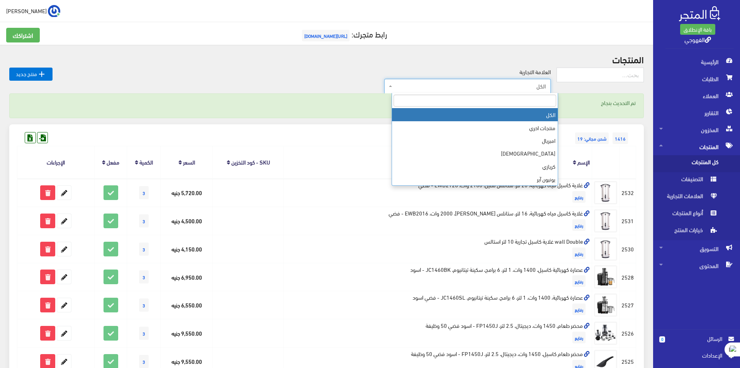
click at [499, 82] on span "الكل" at bounding box center [468, 86] width 167 height 15
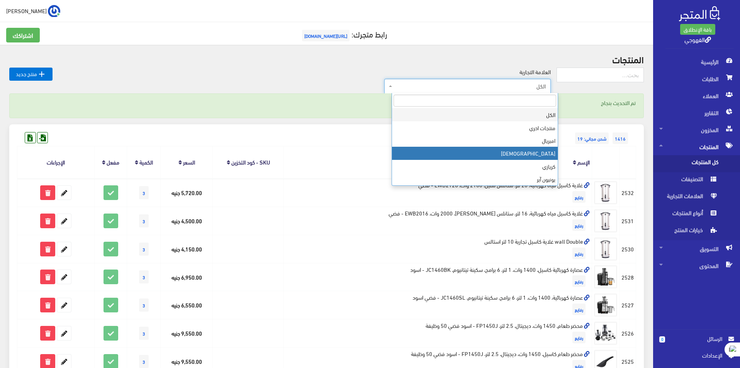
select select "https://account.almatjar.store/products?brand=31"
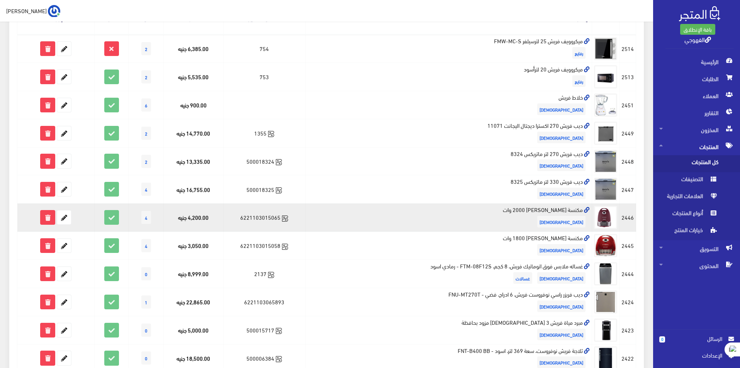
scroll to position [155, 0]
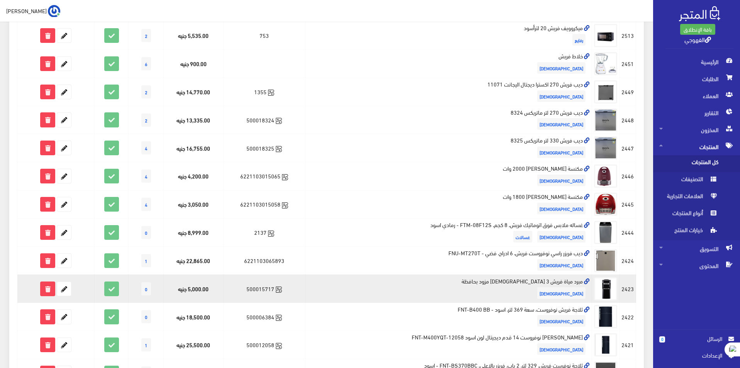
click at [571, 281] on td "مبرد مياة فريش 3 حنفية مزود بحافظة فريش" at bounding box center [448, 289] width 287 height 28
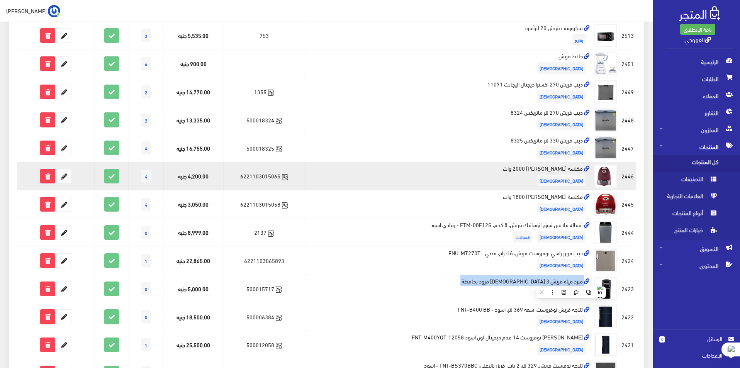
copy td "مبرد مياة فريش 3 حنفية مزود بحافظة"
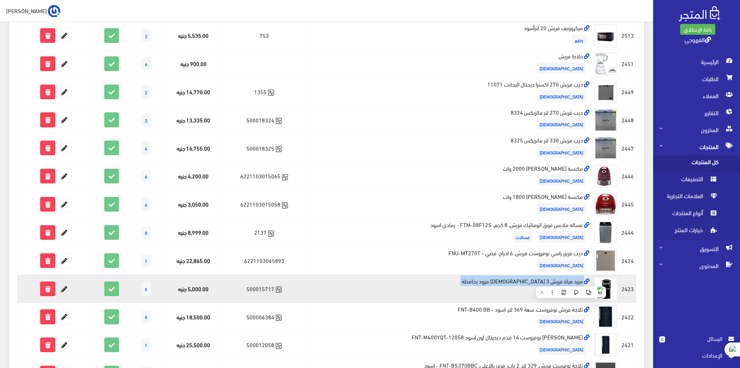
click at [66, 289] on icon at bounding box center [64, 289] width 14 height 14
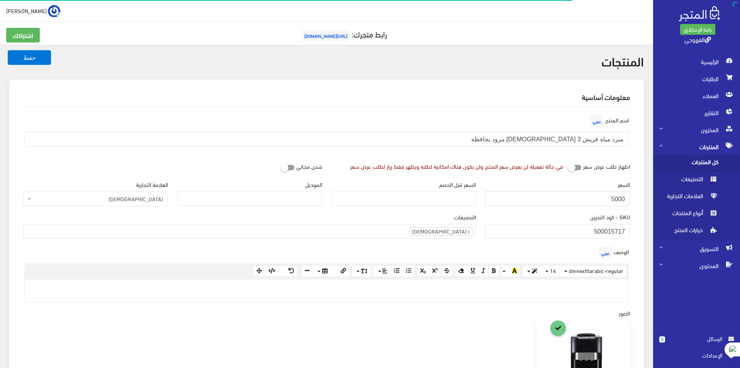
click at [588, 198] on input "5000" at bounding box center [557, 199] width 145 height 15
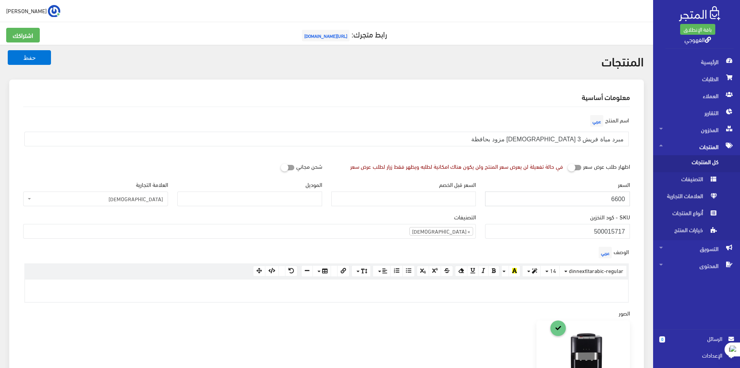
type input "6600"
click at [8, 50] on button "حفظ" at bounding box center [29, 57] width 43 height 15
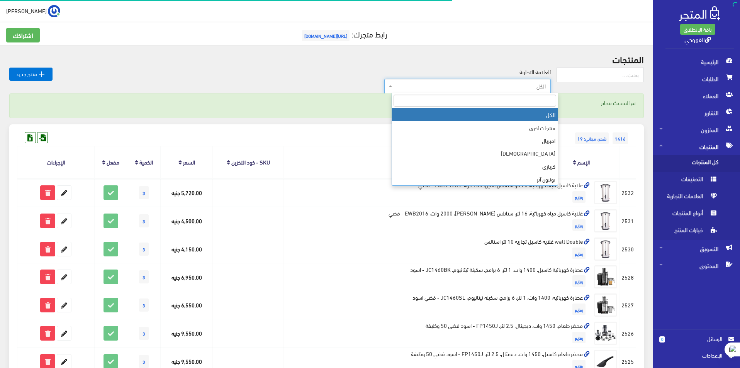
click at [448, 87] on span "الكل" at bounding box center [470, 86] width 152 height 8
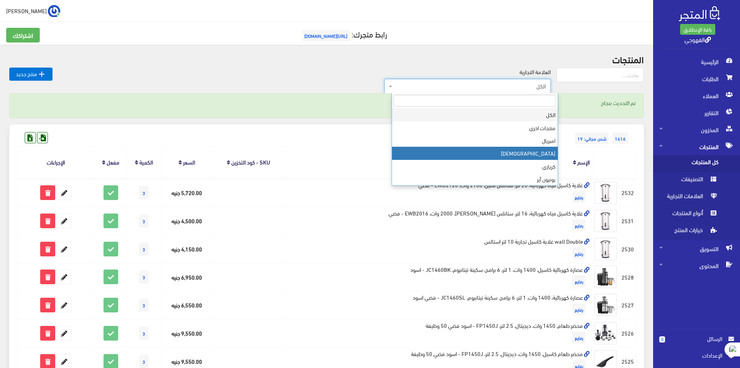
select select "https://account.almatjar.store/products?brand=31"
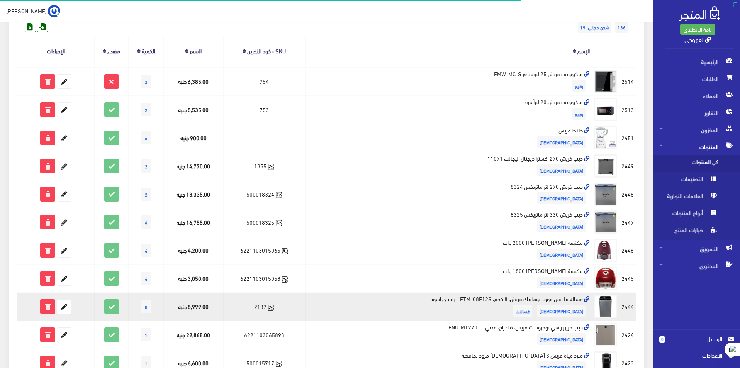
scroll to position [193, 0]
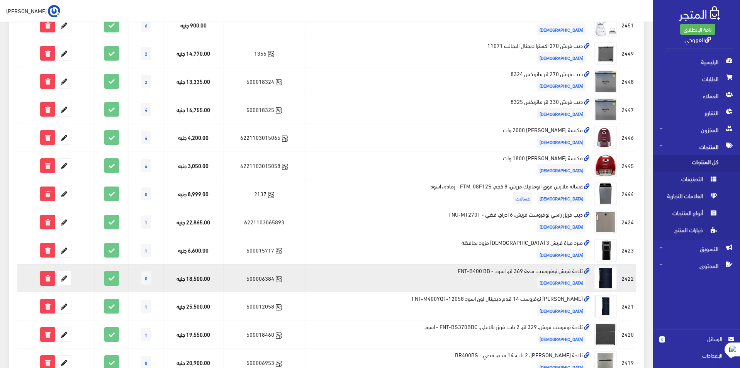
click at [537, 272] on td "ثلاجة فريش نوفروست، سعة 369 لتر، اسود - FNT-B400 BB [DEMOGRAPHIC_DATA]" at bounding box center [448, 278] width 287 height 28
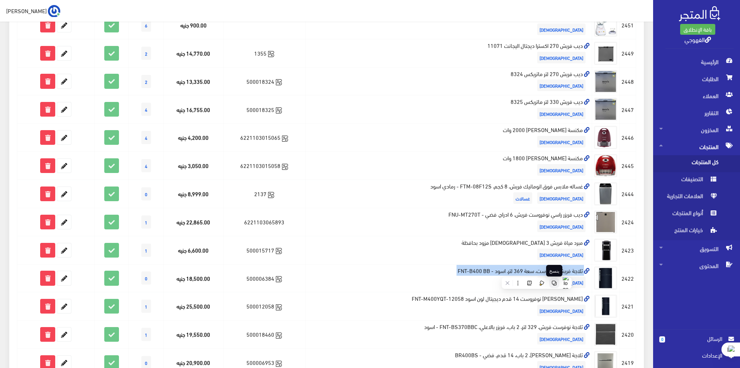
copy td "ثلاجة فريش نوفروست، سعة 369 لتر، اسود - FNT-B400 BB"
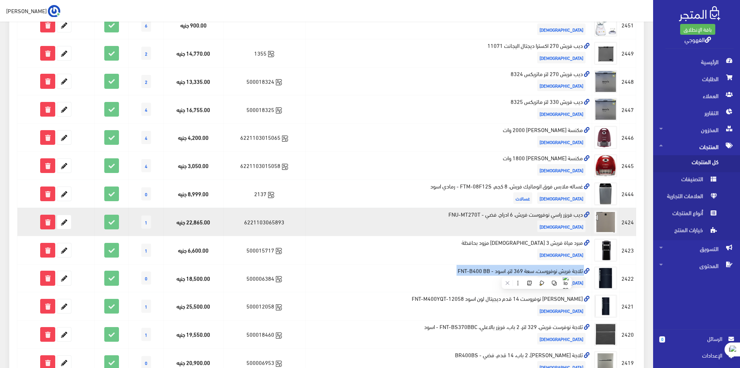
copy td "ثلاجة فريش نوفروست، سعة 369 لتر، اسود - FNT-B400 BB"
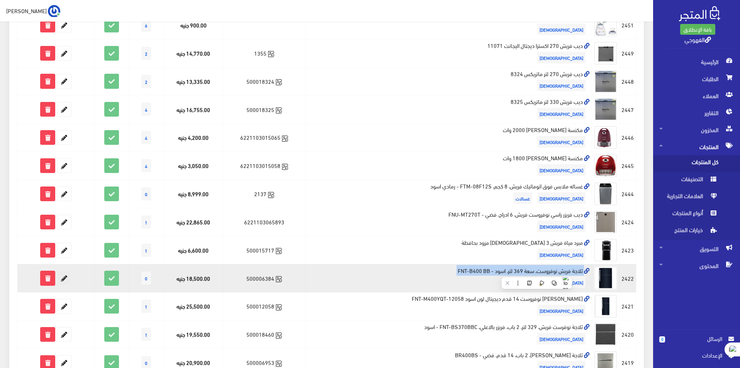
click at [61, 282] on icon at bounding box center [64, 278] width 14 height 14
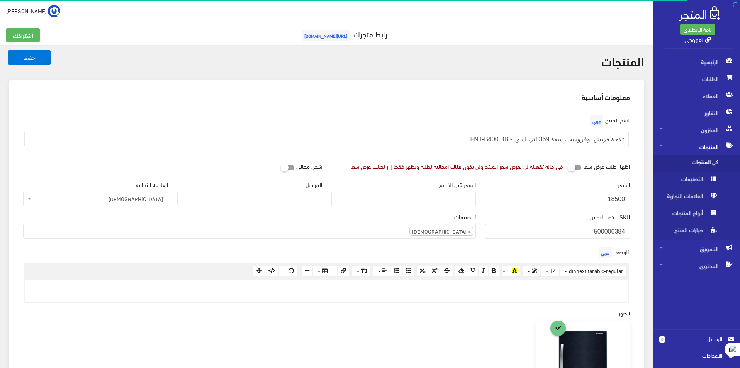
click at [592, 199] on input "18500" at bounding box center [557, 199] width 145 height 15
drag, startPoint x: 592, startPoint y: 199, endPoint x: 597, endPoint y: 199, distance: 5.4
click at [593, 199] on input "18500" at bounding box center [557, 199] width 145 height 15
click at [597, 199] on input "18500" at bounding box center [557, 199] width 145 height 15
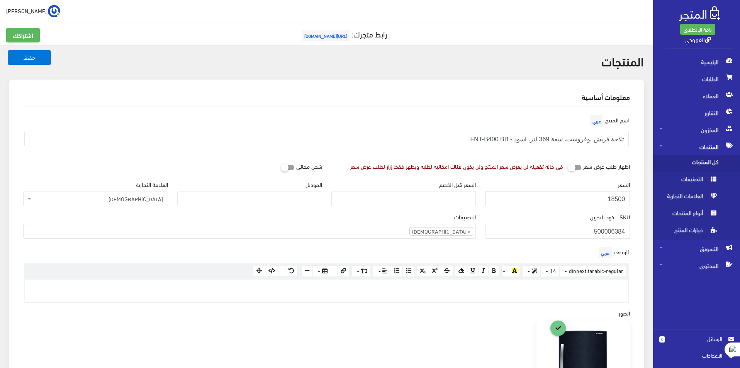
click at [598, 199] on input "18500" at bounding box center [557, 199] width 145 height 15
type input "22700"
click at [8, 50] on button "حفظ" at bounding box center [29, 57] width 43 height 15
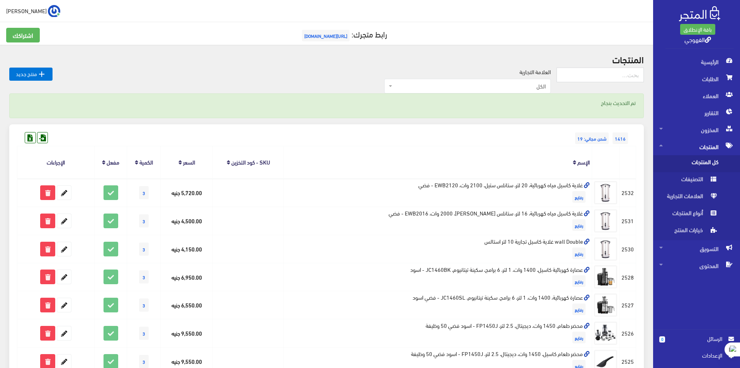
drag, startPoint x: 602, startPoint y: 165, endPoint x: 1, endPoint y: 168, distance: 601.4
drag, startPoint x: 24, startPoint y: 156, endPoint x: 606, endPoint y: 165, distance: 582.1
click at [606, 165] on tr "المنتج [DEMOGRAPHIC_DATA] SKU - كود التخزين السعر الكمية مفعل الإجراءات" at bounding box center [326, 162] width 619 height 32
click at [620, 153] on th at bounding box center [605, 162] width 27 height 32
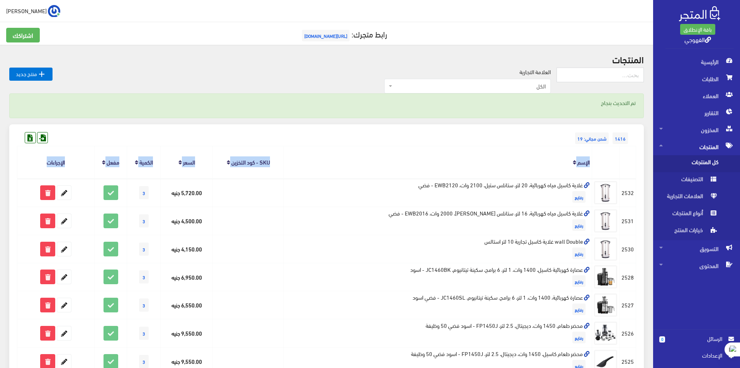
drag, startPoint x: 620, startPoint y: 153, endPoint x: 46, endPoint y: 166, distance: 574.1
click at [46, 166] on tr "المنتج [DEMOGRAPHIC_DATA] SKU - كود التخزين السعر الكمية مفعل الإجراءات" at bounding box center [326, 162] width 619 height 32
click at [55, 107] on div "تم التحديث بنجاح" at bounding box center [326, 106] width 635 height 25
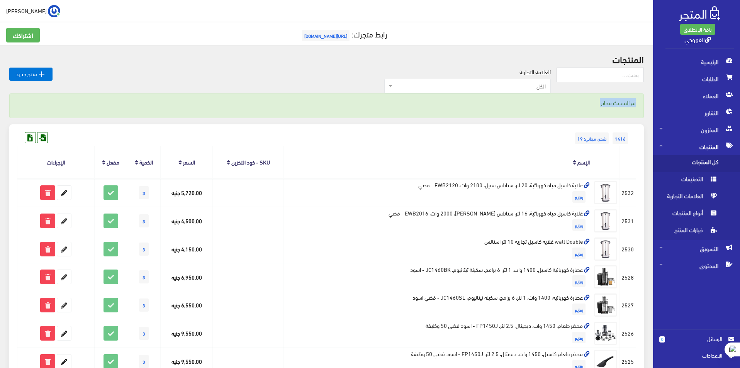
click at [55, 107] on div "تم التحديث بنجاح" at bounding box center [326, 106] width 635 height 25
click at [546, 74] on label "العلامة التجارية" at bounding box center [535, 72] width 31 height 9
click at [549, 73] on label "العلامة التجارية" at bounding box center [535, 72] width 31 height 9
click at [630, 54] on h2 "المنتجات" at bounding box center [326, 59] width 635 height 10
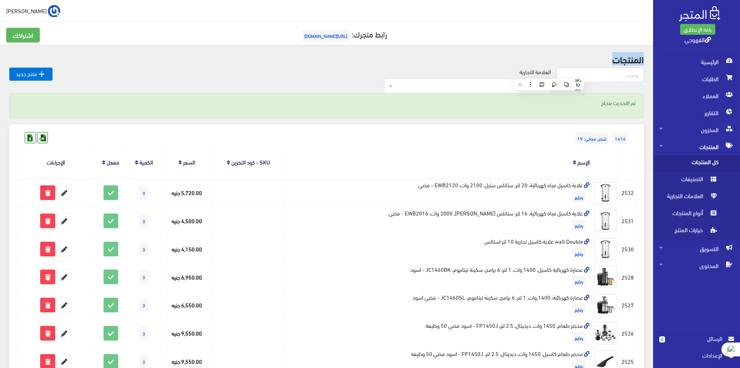
click at [630, 54] on h2 "المنتجات" at bounding box center [326, 59] width 635 height 10
drag, startPoint x: 630, startPoint y: 54, endPoint x: 184, endPoint y: 119, distance: 450.3
click at [619, 136] on span "1416" at bounding box center [620, 139] width 15 height 12
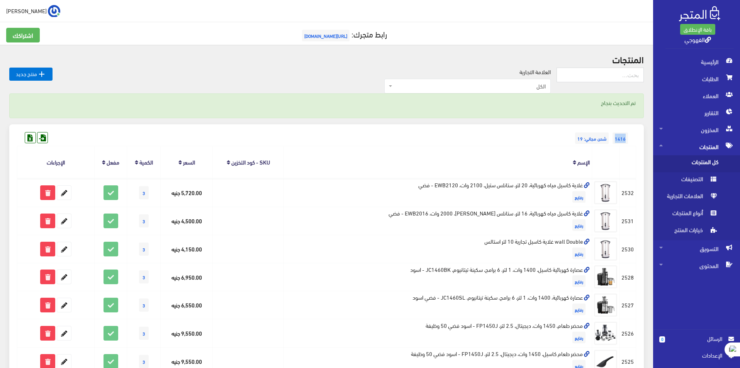
drag, startPoint x: 619, startPoint y: 136, endPoint x: 622, endPoint y: 127, distance: 9.5
click at [622, 127] on div "1416 شحن مجاني: 19" at bounding box center [327, 130] width 620 height 12
click at [636, 102] on p "تم التحديث بنجاح" at bounding box center [326, 103] width 619 height 9
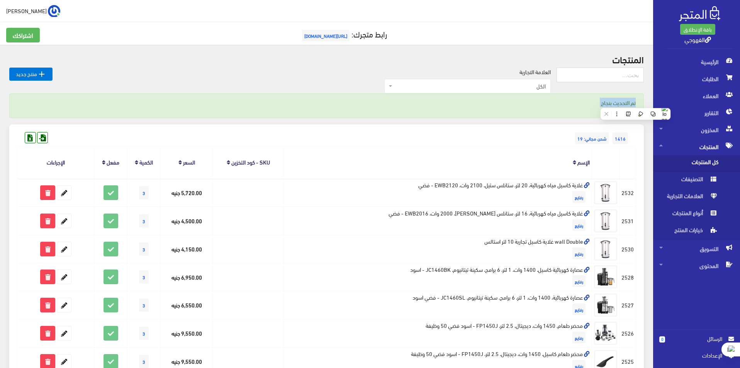
click at [636, 102] on p "تم التحديث بنجاح" at bounding box center [326, 103] width 619 height 9
click at [634, 64] on h2 "المنتجات" at bounding box center [326, 59] width 635 height 10
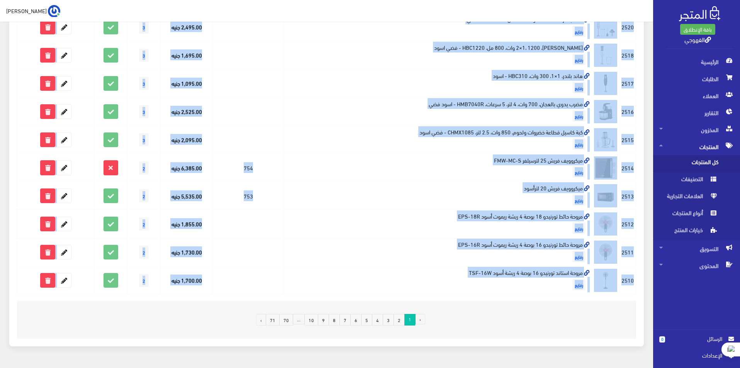
scroll to position [469, 0]
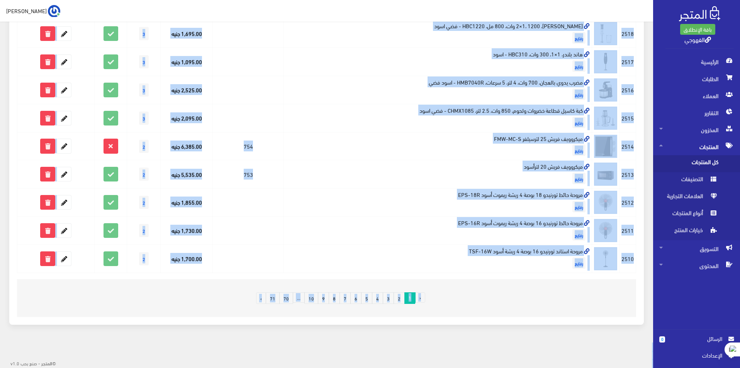
drag, startPoint x: 634, startPoint y: 64, endPoint x: 287, endPoint y: 383, distance: 471.8
click at [448, 295] on div at bounding box center [533, 299] width 206 height 26
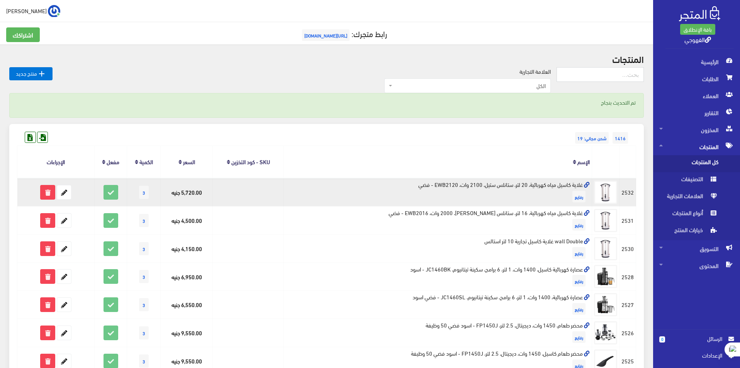
scroll to position [0, 0]
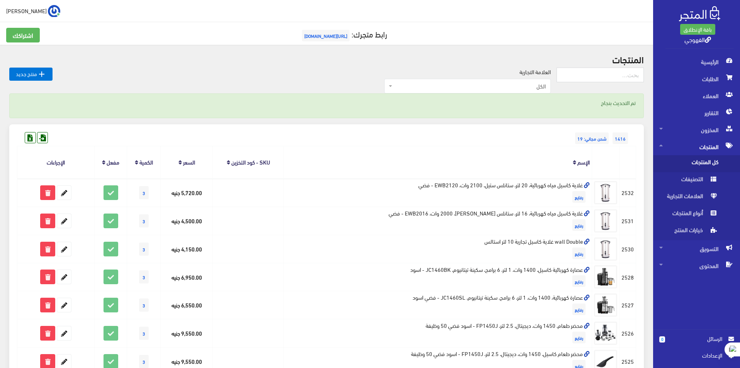
click at [454, 92] on span "الكل" at bounding box center [468, 86] width 167 height 15
